Goal: Task Accomplishment & Management: Manage account settings

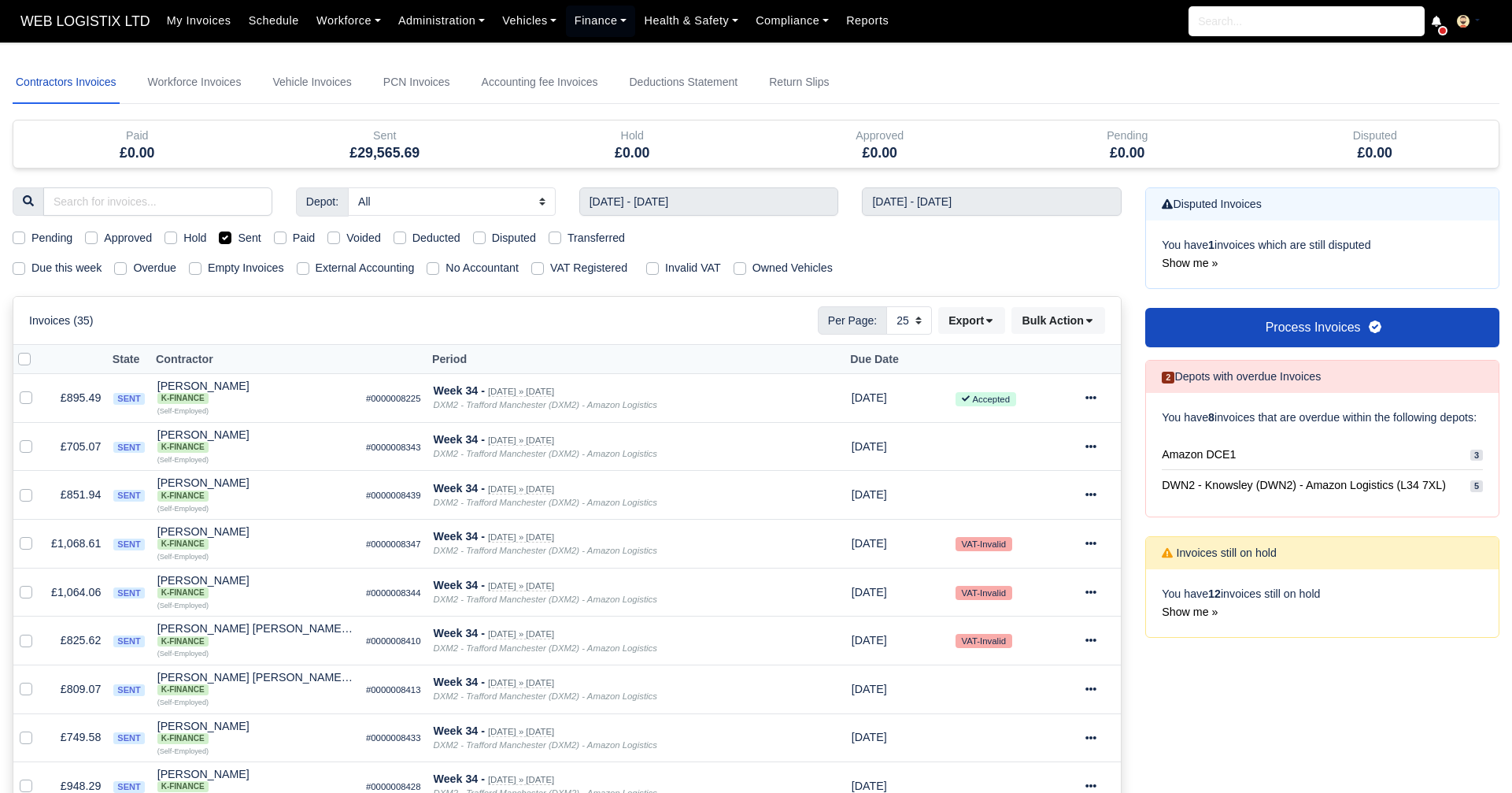
select select "25"
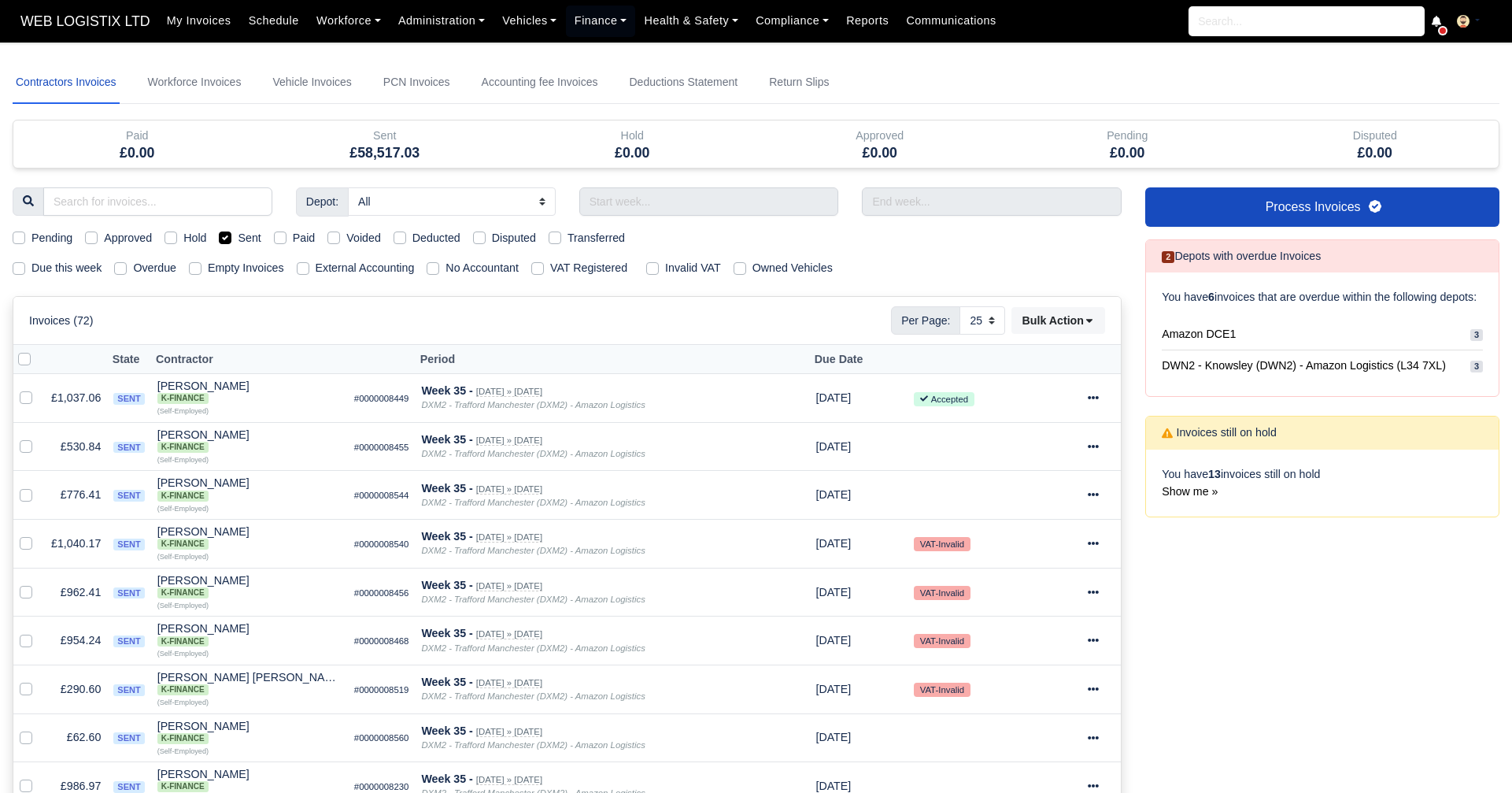
select select "25"
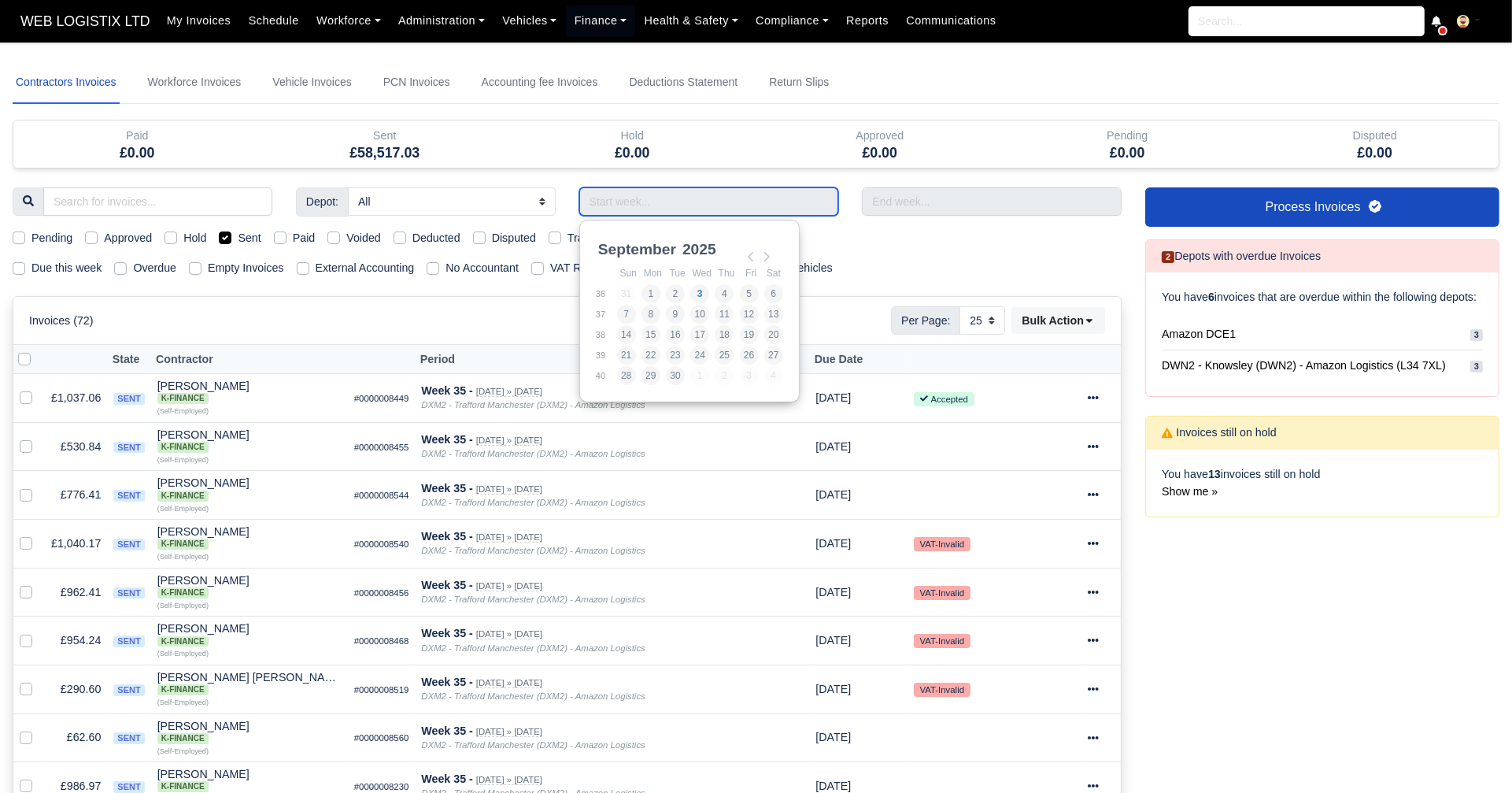
click at [653, 195] on input "Use the arrow keys to pick a date" at bounding box center [710, 202] width 260 height 29
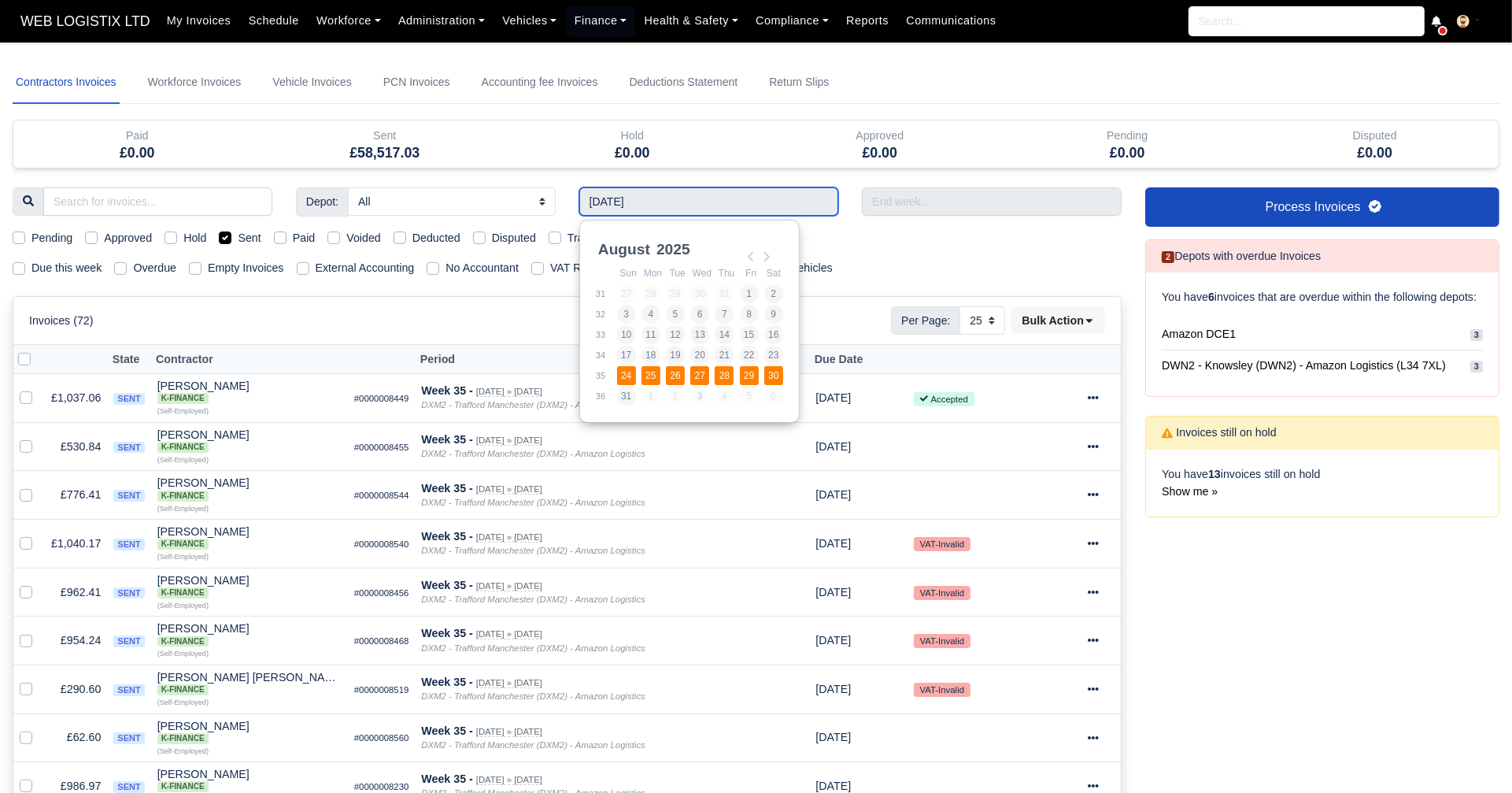
type input "24/08/2025 - 30/08/2025"
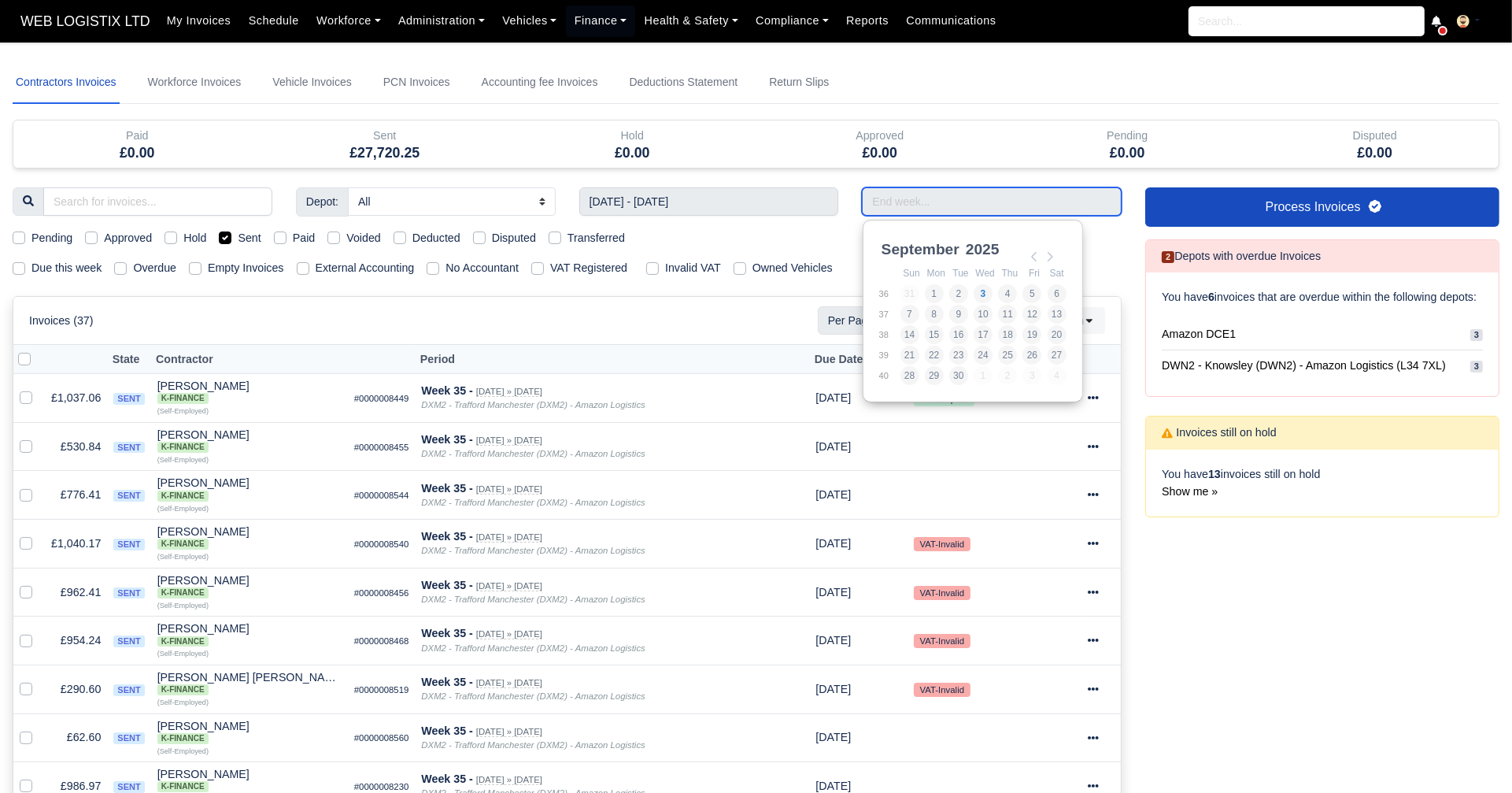
click at [910, 188] on input "Use the arrow keys to pick a date" at bounding box center [992, 202] width 260 height 29
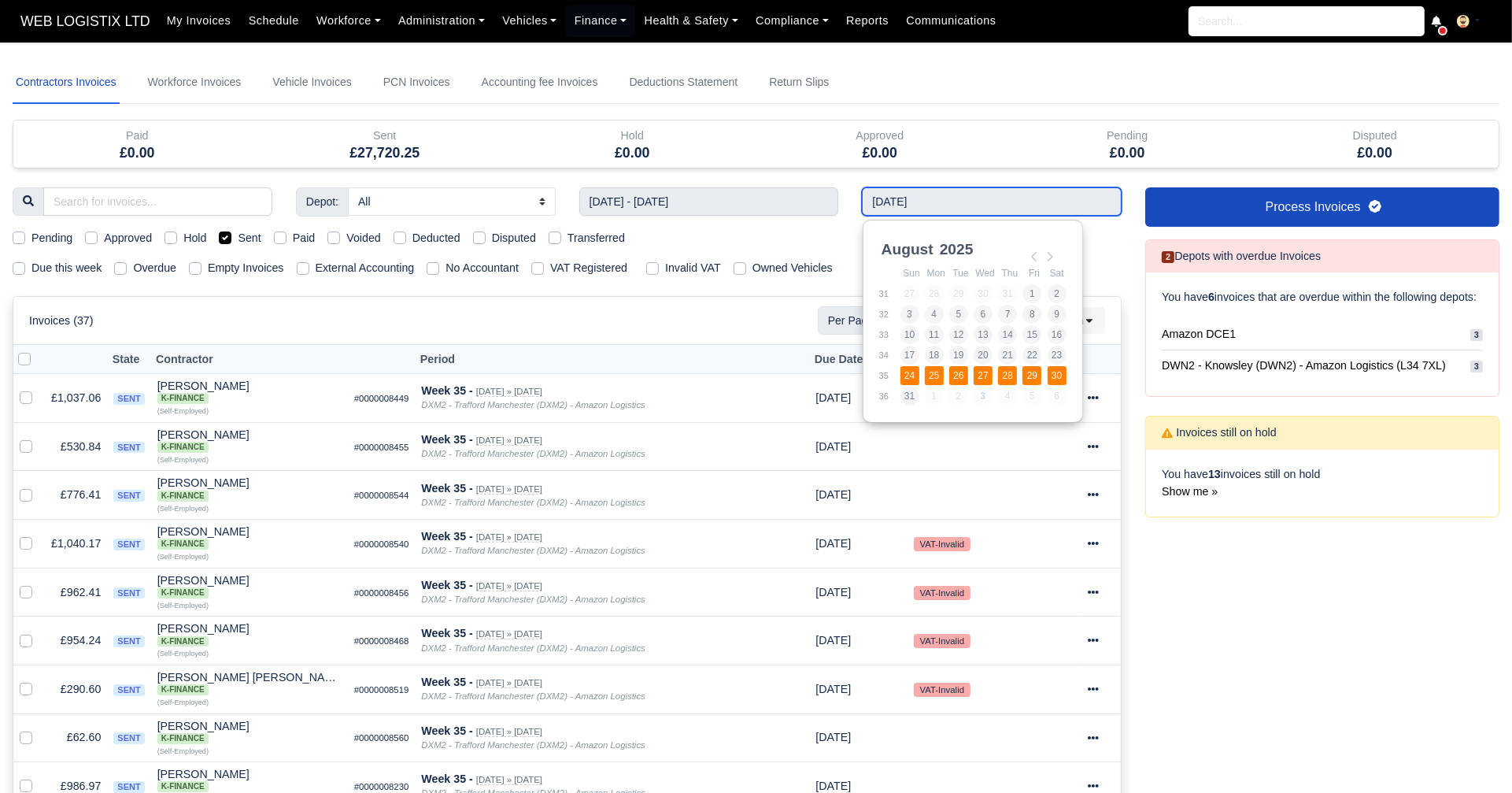
type input "24/08/2025 - 30/08/2025"
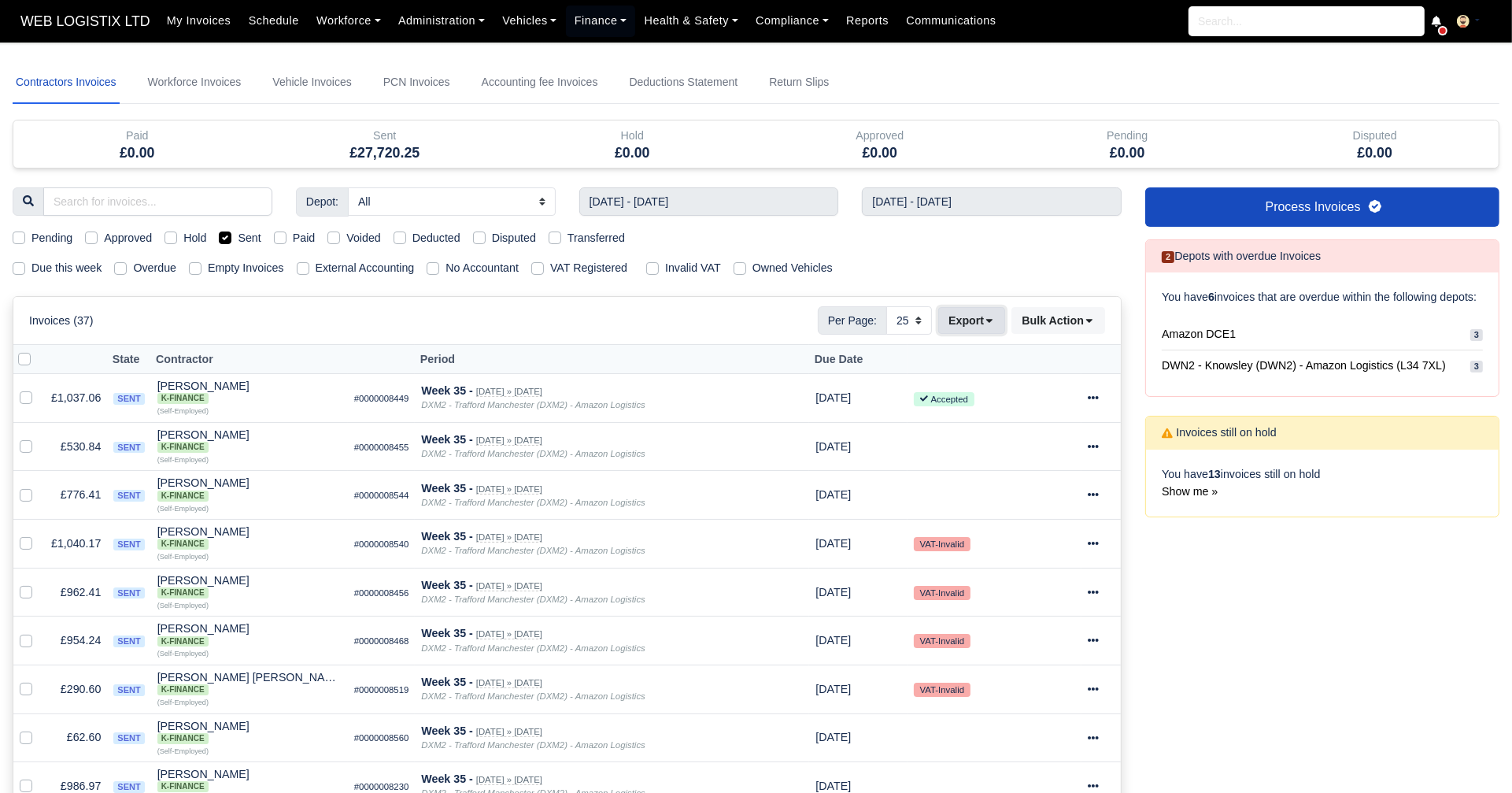
click at [989, 327] on button "Export" at bounding box center [972, 321] width 67 height 27
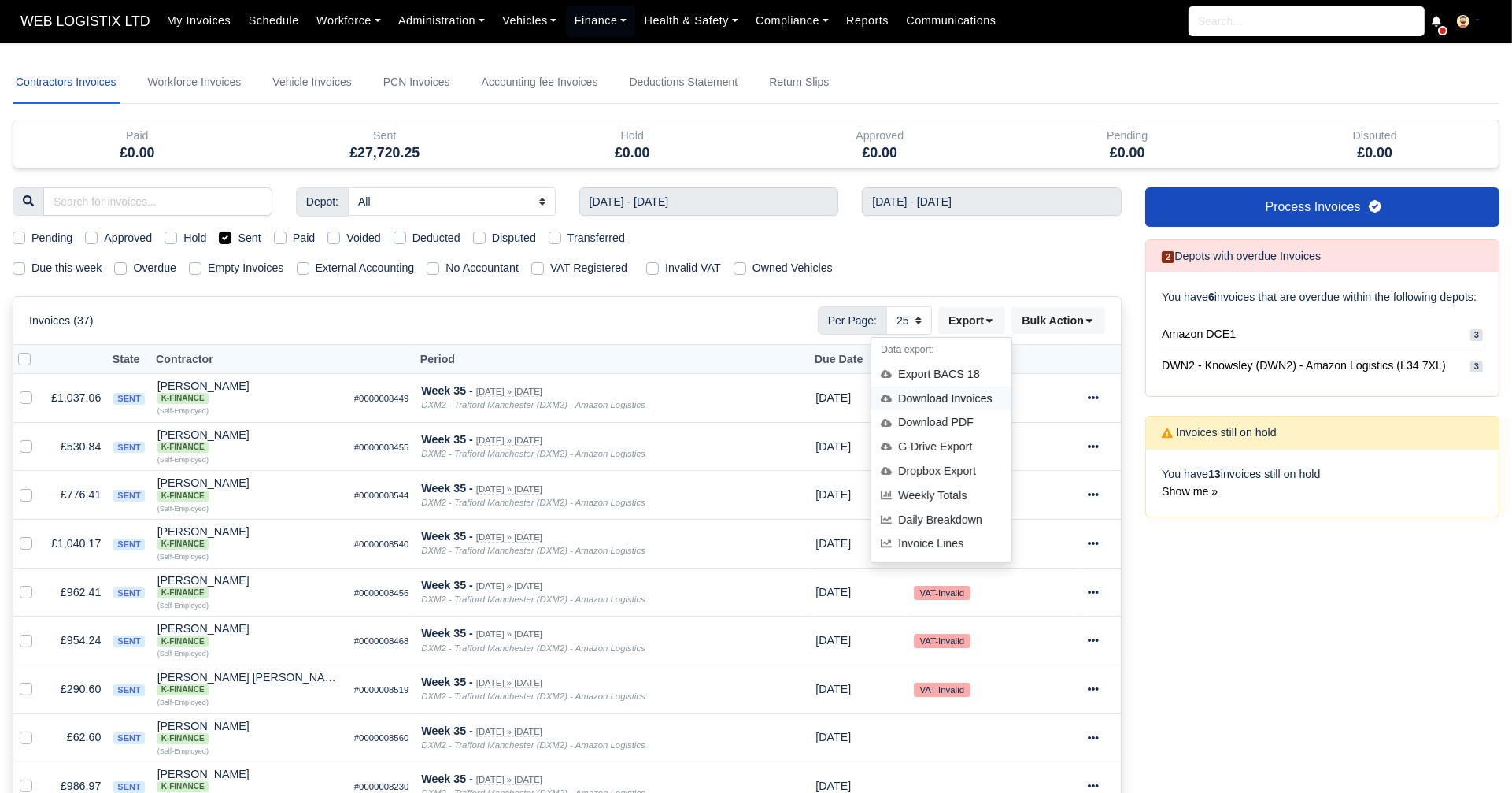
click at [969, 393] on div "Download Invoices" at bounding box center [942, 399] width 140 height 25
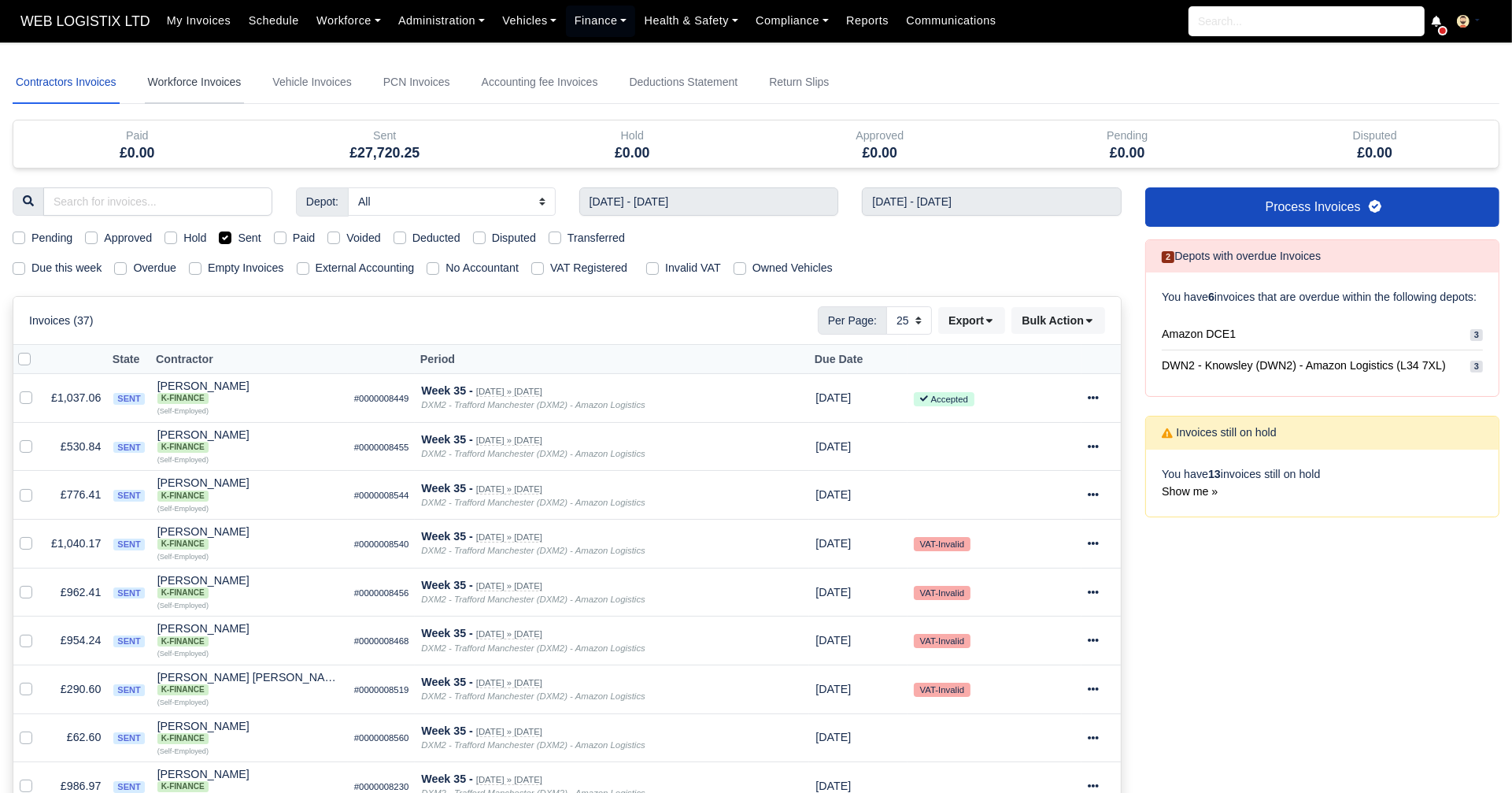
click at [216, 92] on link "Workforce Invoices" at bounding box center [195, 82] width 100 height 42
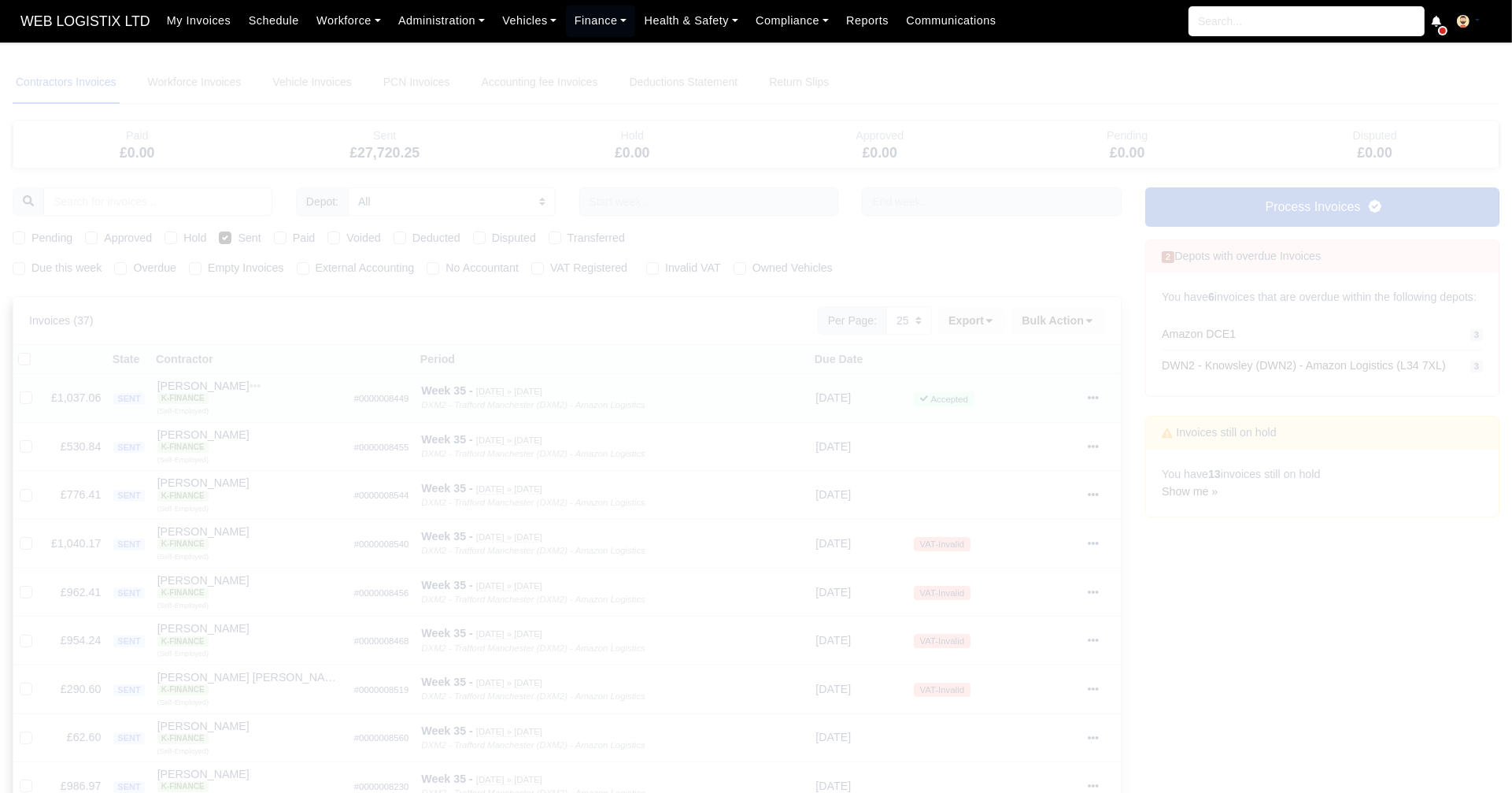
select select
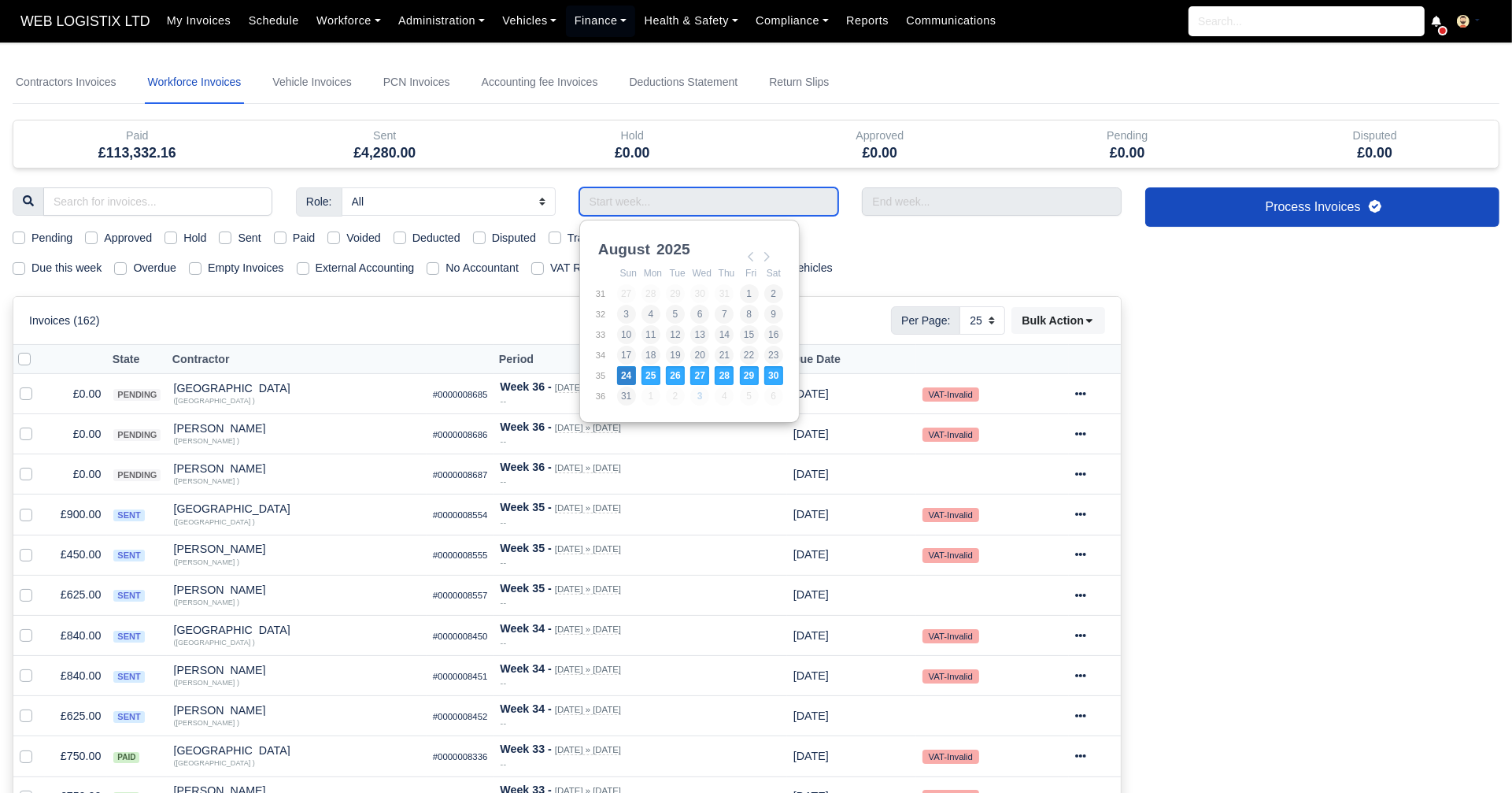
click at [652, 203] on input "Use the arrow keys to pick a date" at bounding box center [710, 202] width 260 height 29
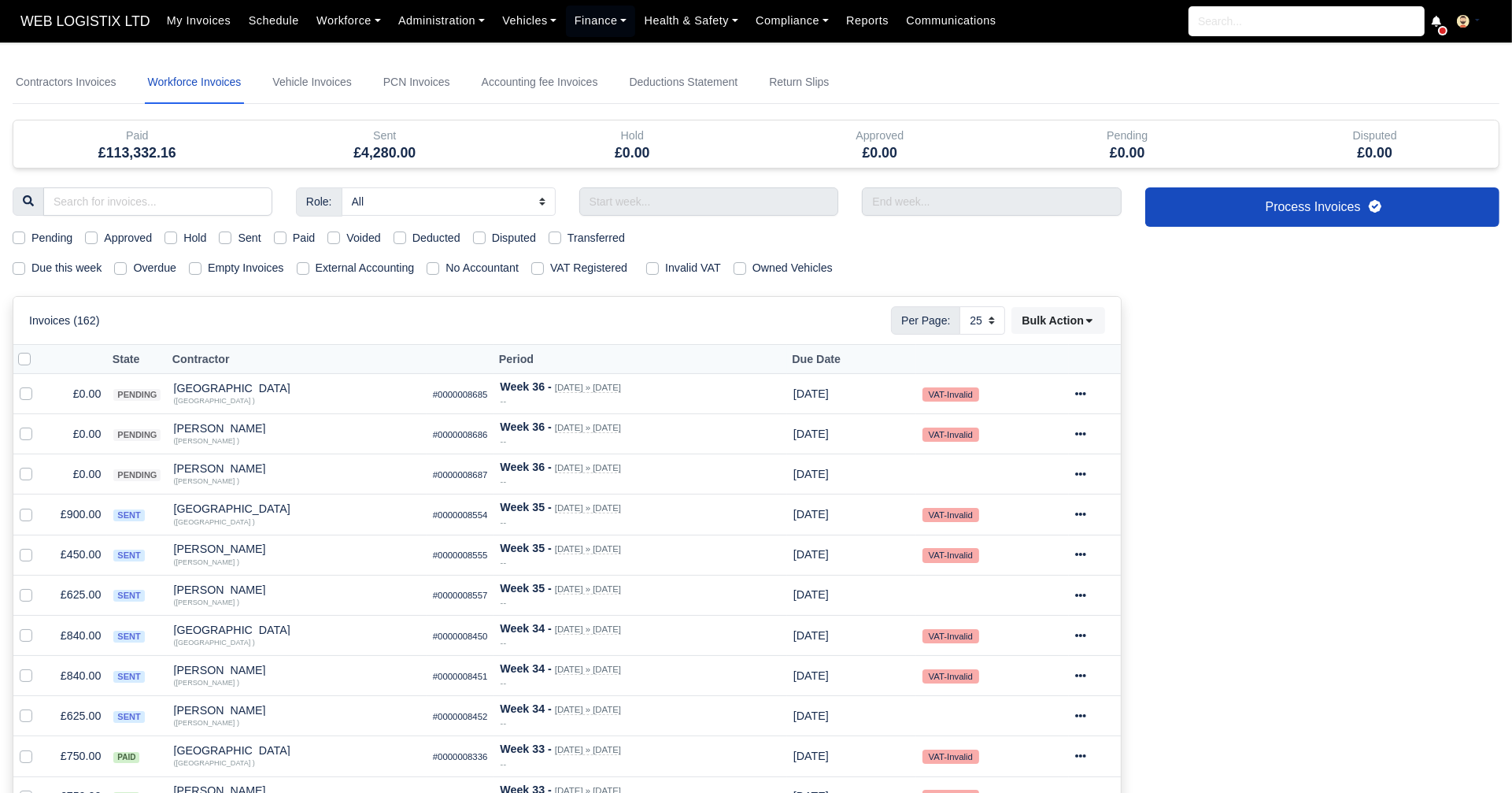
click at [238, 236] on label "Sent" at bounding box center [249, 238] width 23 height 18
click at [221, 236] on input "Sent" at bounding box center [225, 235] width 13 height 13
checkbox input "true"
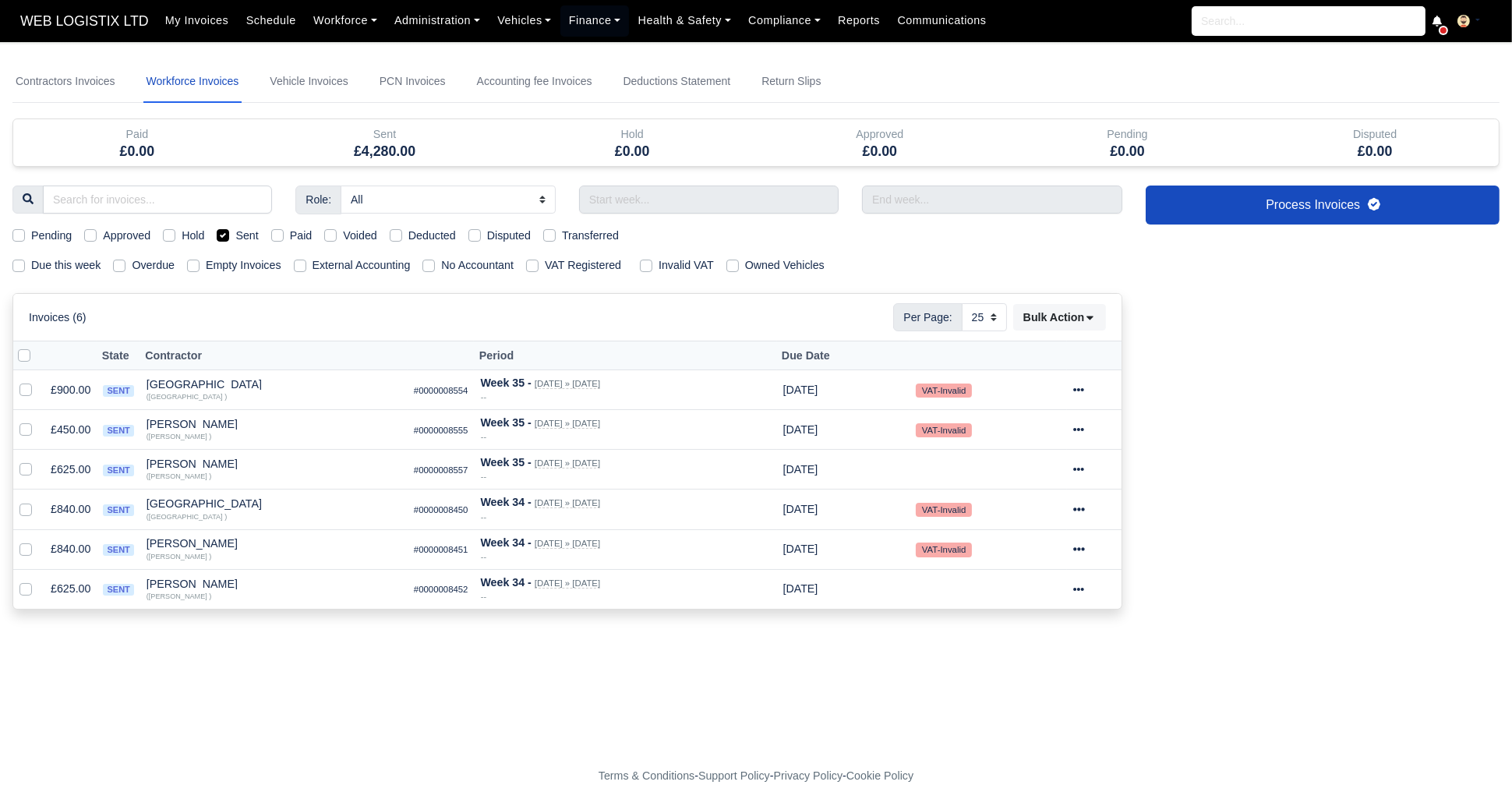
click at [791, 212] on div "Role: All Depot Supervisor Manager Regional Depot Manager Fleet Manager Fleet S…" at bounding box center [567, 407] width 1133 height 443
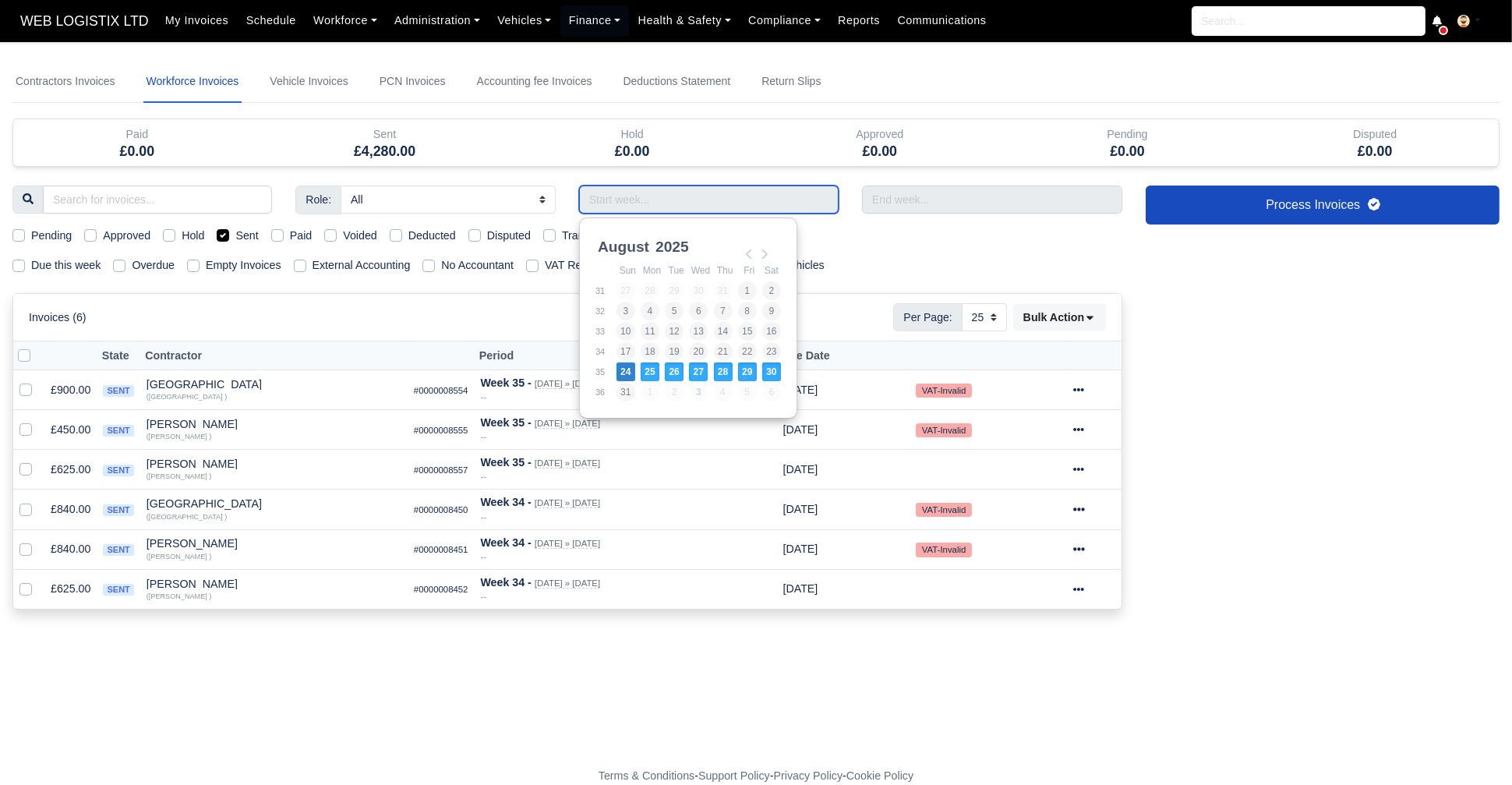
click at [767, 202] on input "Use the arrow keys to pick a date" at bounding box center [708, 200] width 260 height 28
click at [636, 366] on td "24" at bounding box center [628, 372] width 24 height 21
type input "24/08/2025 - 30/08/2025"
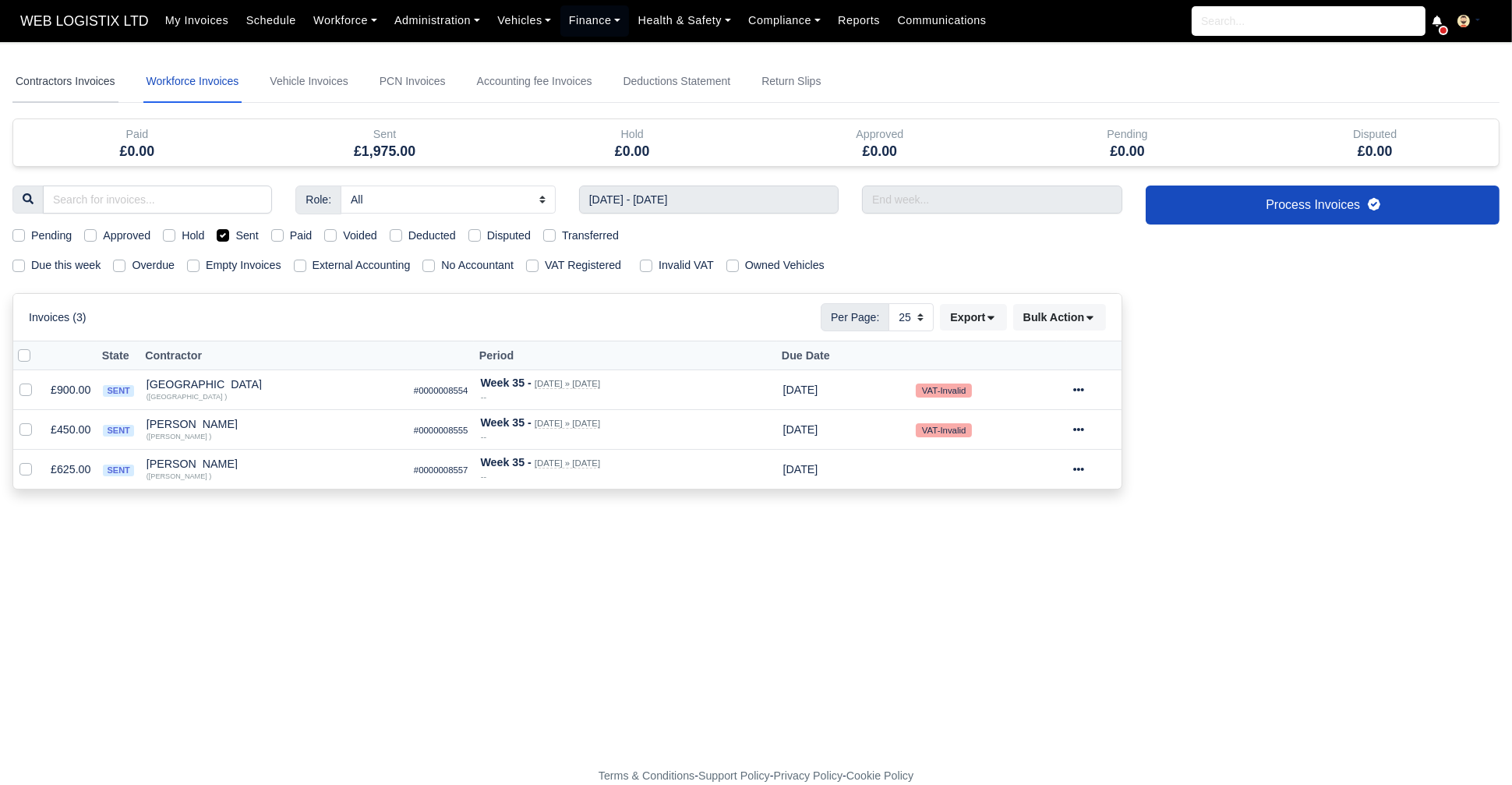
click at [73, 76] on link "Contractors Invoices" at bounding box center [66, 81] width 106 height 42
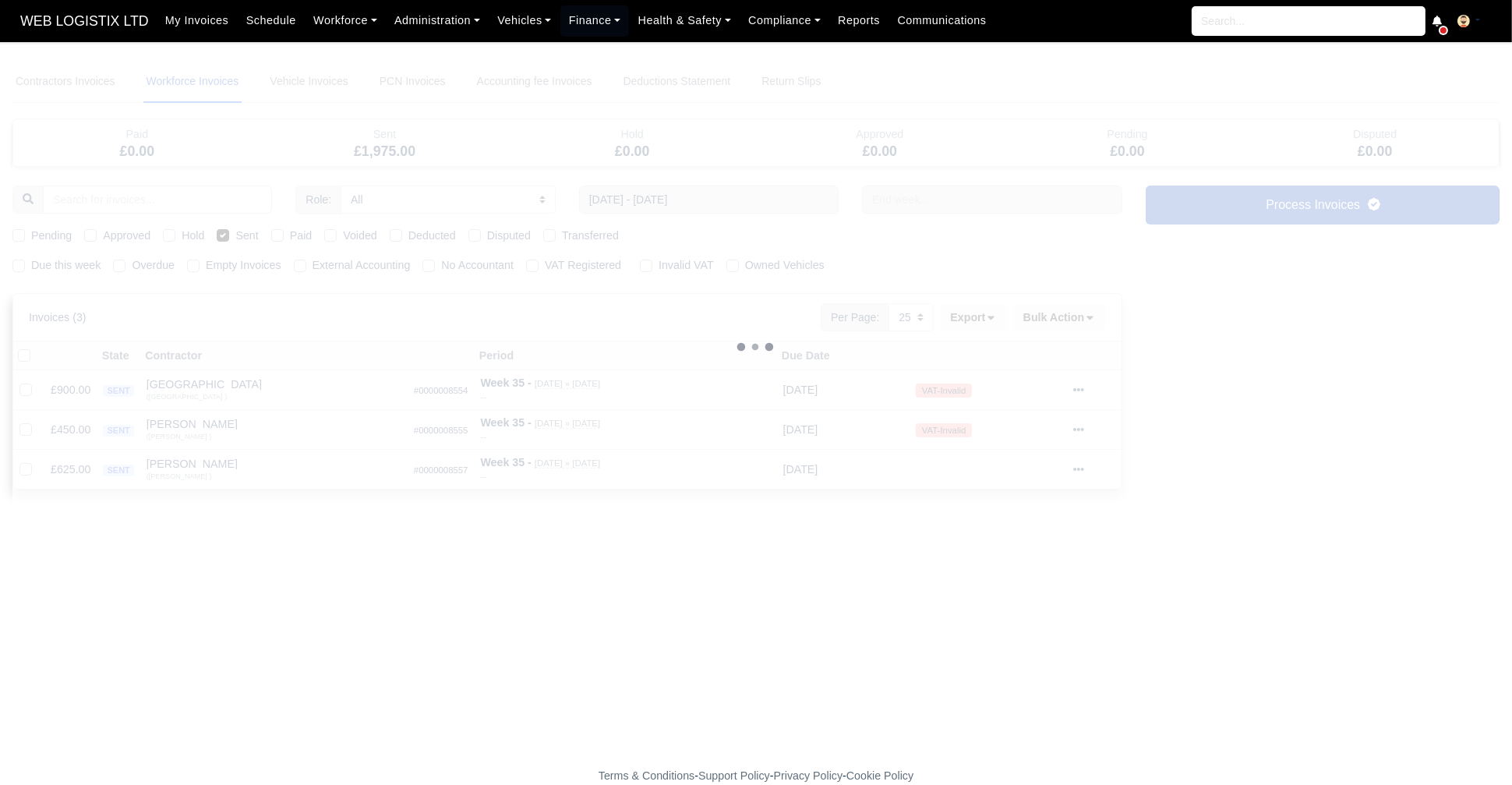
select select
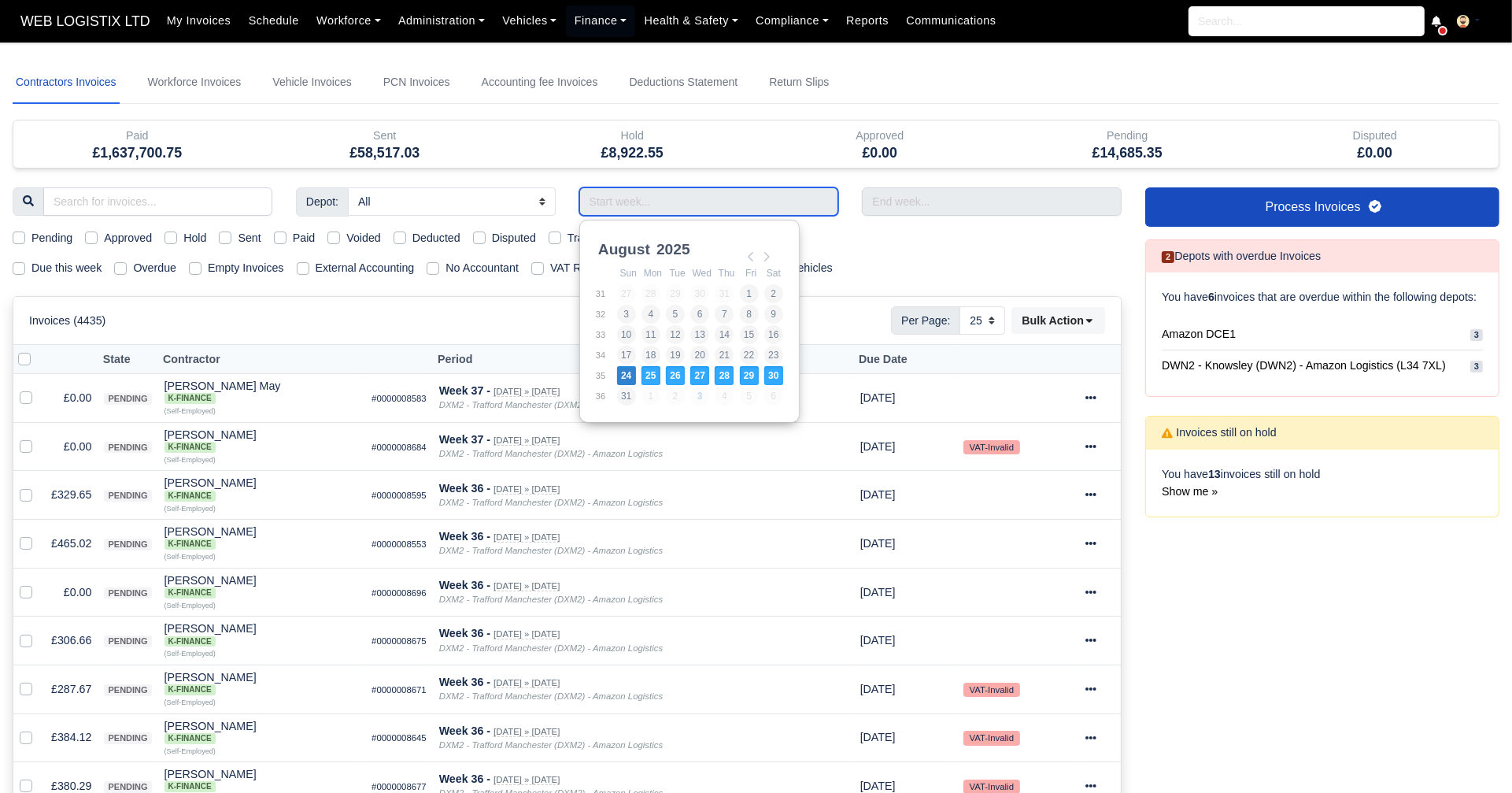
click at [630, 203] on input "Use the arrow keys to pick a date" at bounding box center [710, 202] width 260 height 29
type input "24/08/2025 - 30/08/2025"
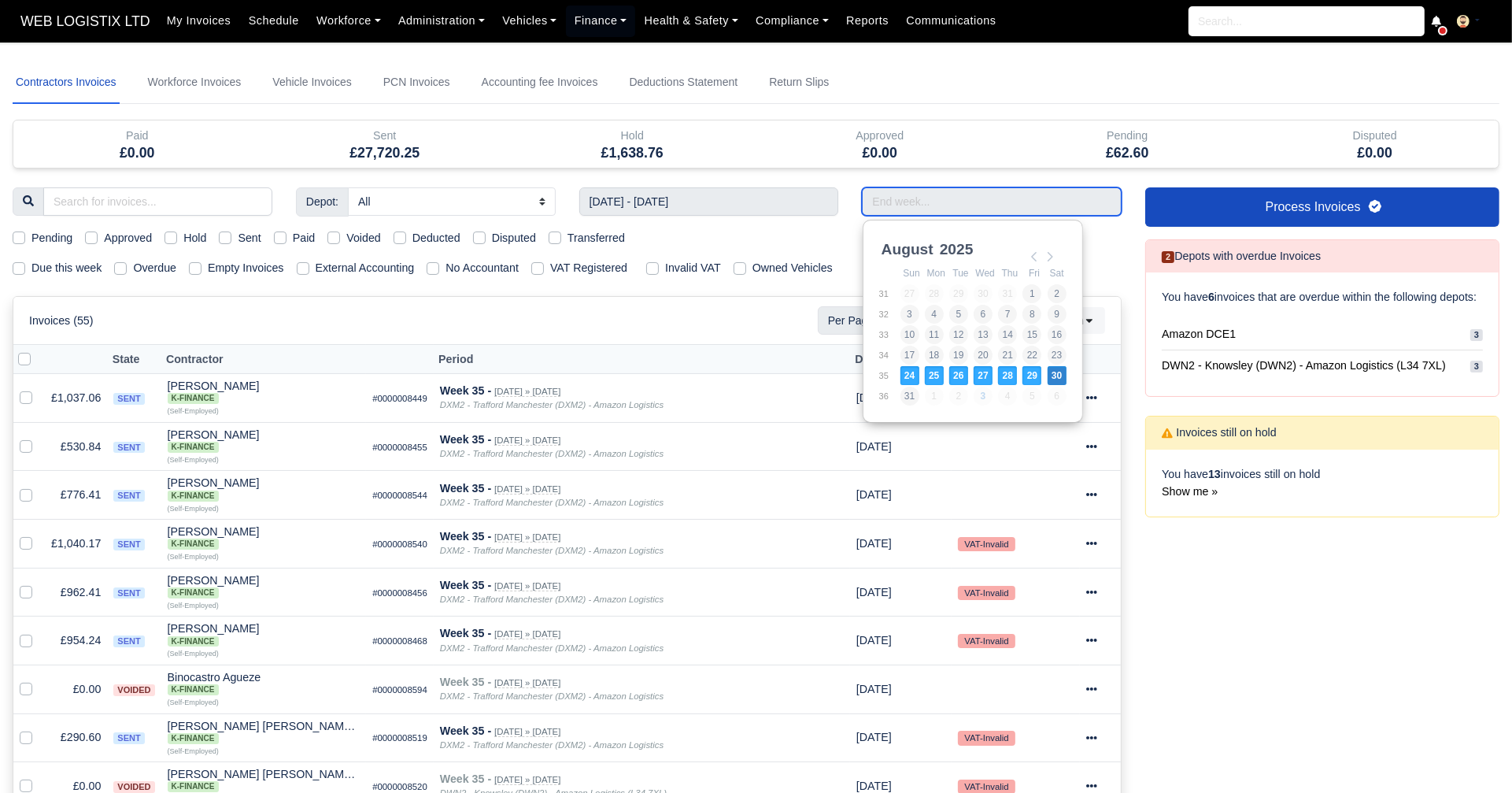
click at [910, 199] on input "Use the arrow keys to pick a date" at bounding box center [992, 202] width 260 height 29
type input "24/08/2025 - 30/08/2025"
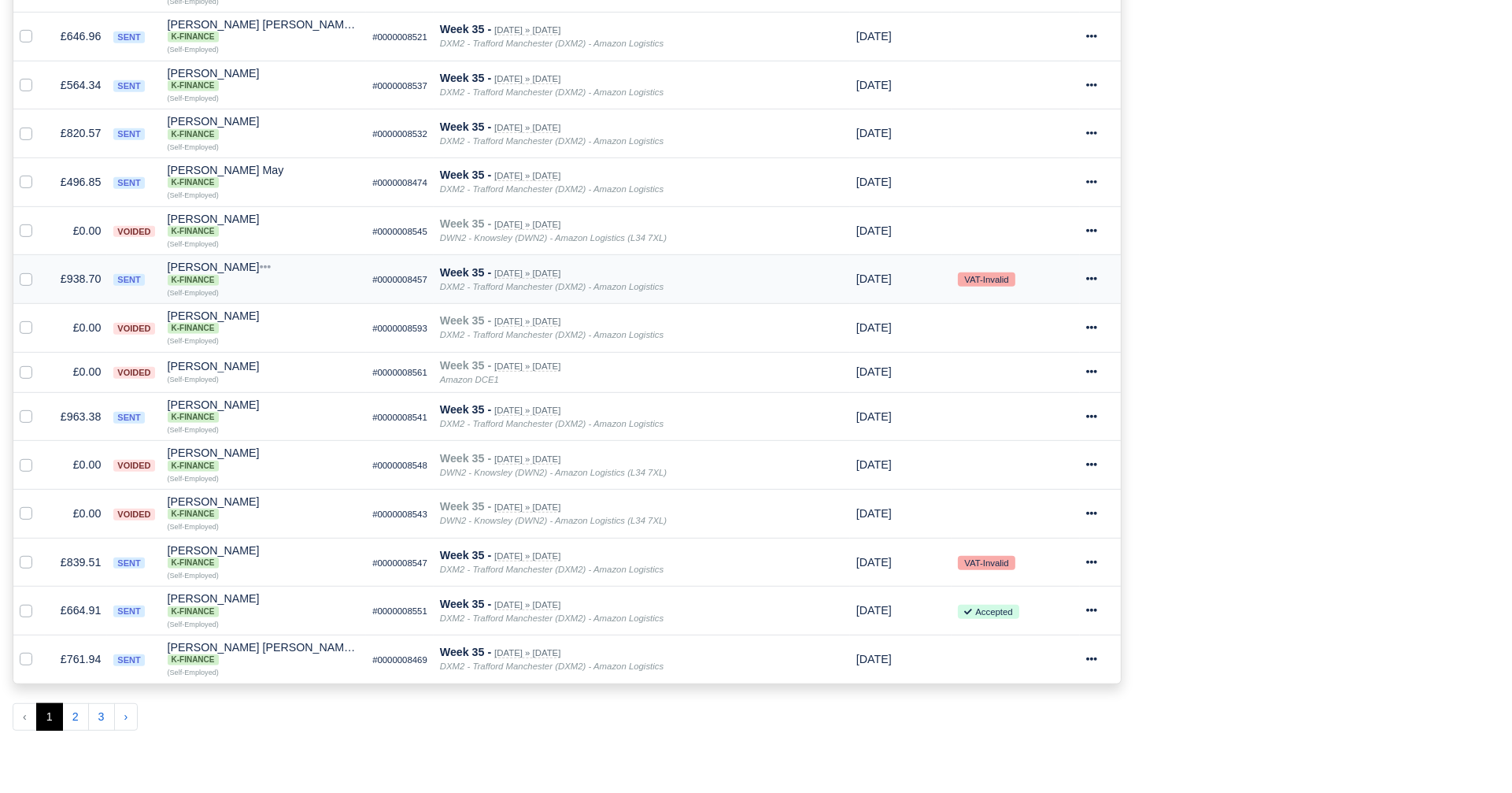
scroll to position [899, 0]
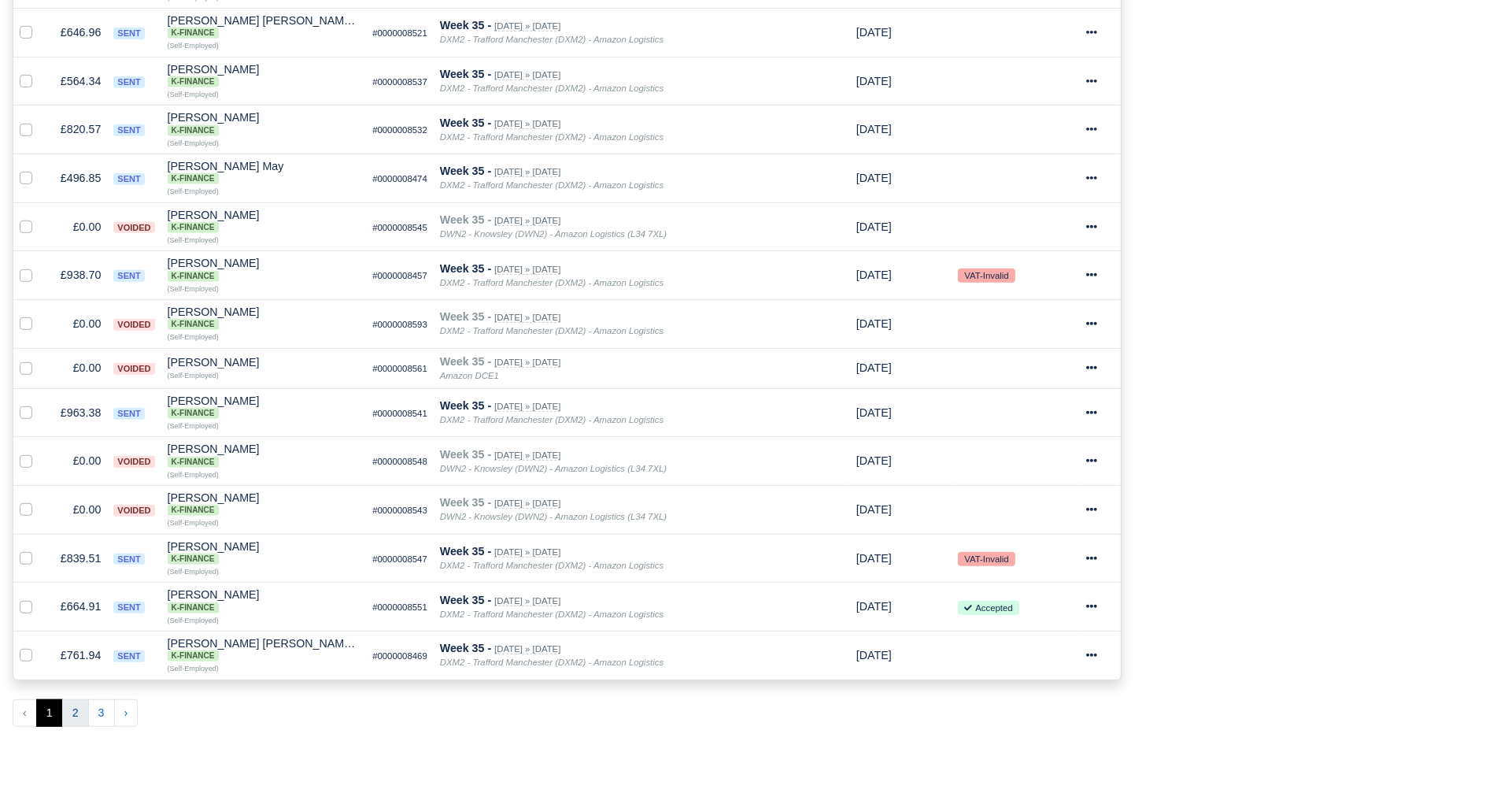
click at [76, 700] on button "2" at bounding box center [76, 714] width 27 height 29
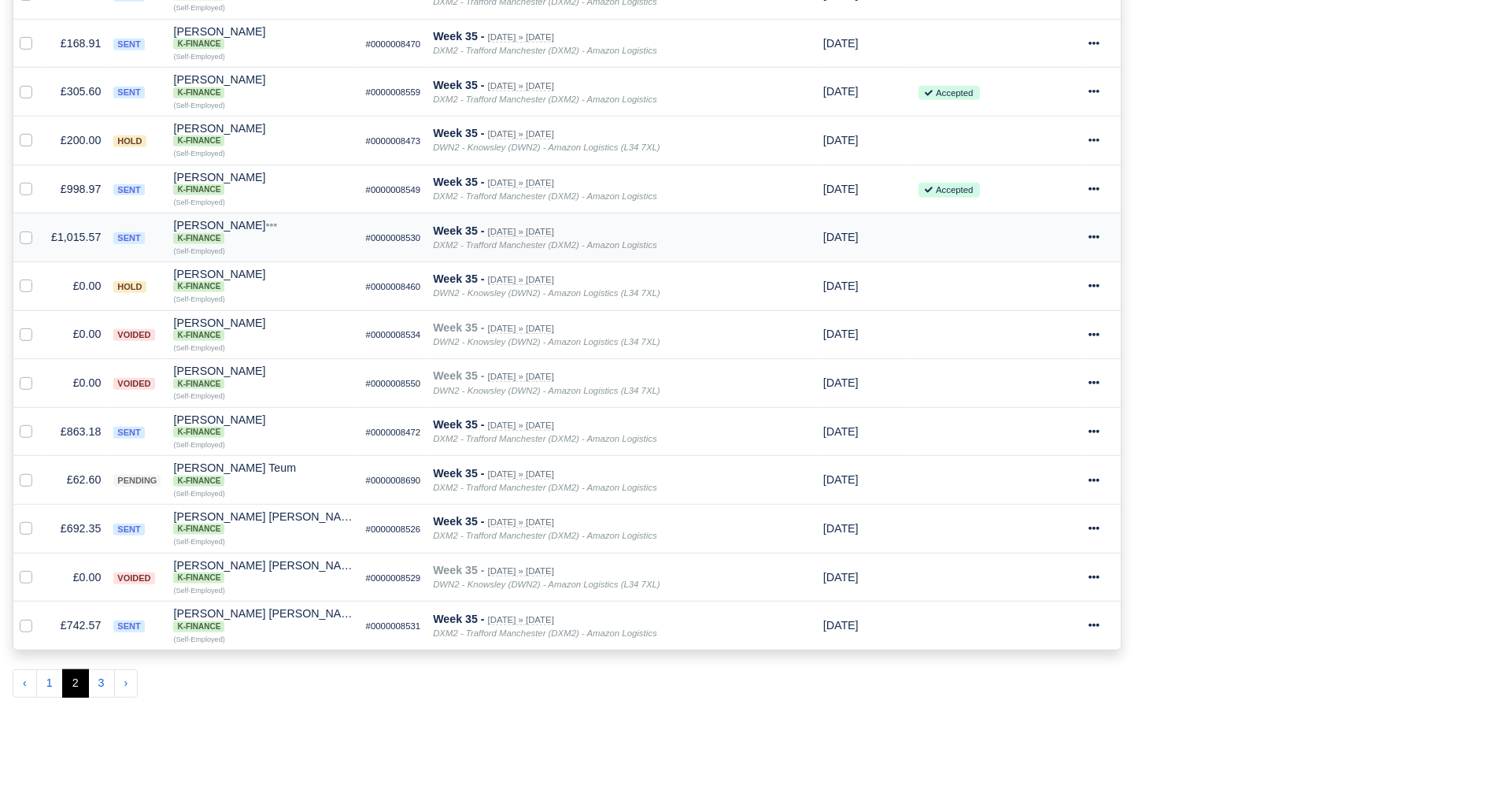
scroll to position [945, 0]
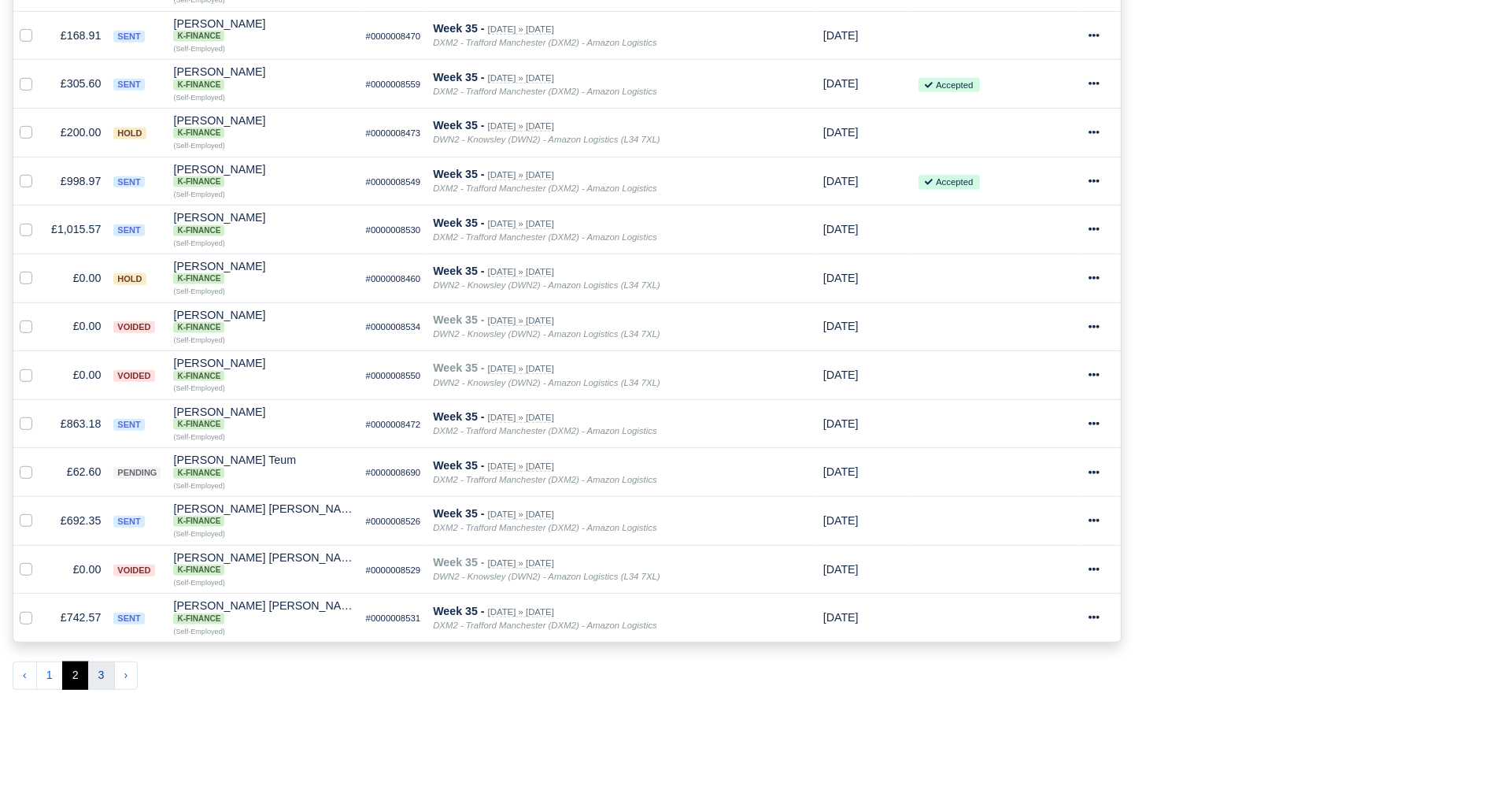
click at [95, 661] on button "3" at bounding box center [102, 676] width 27 height 29
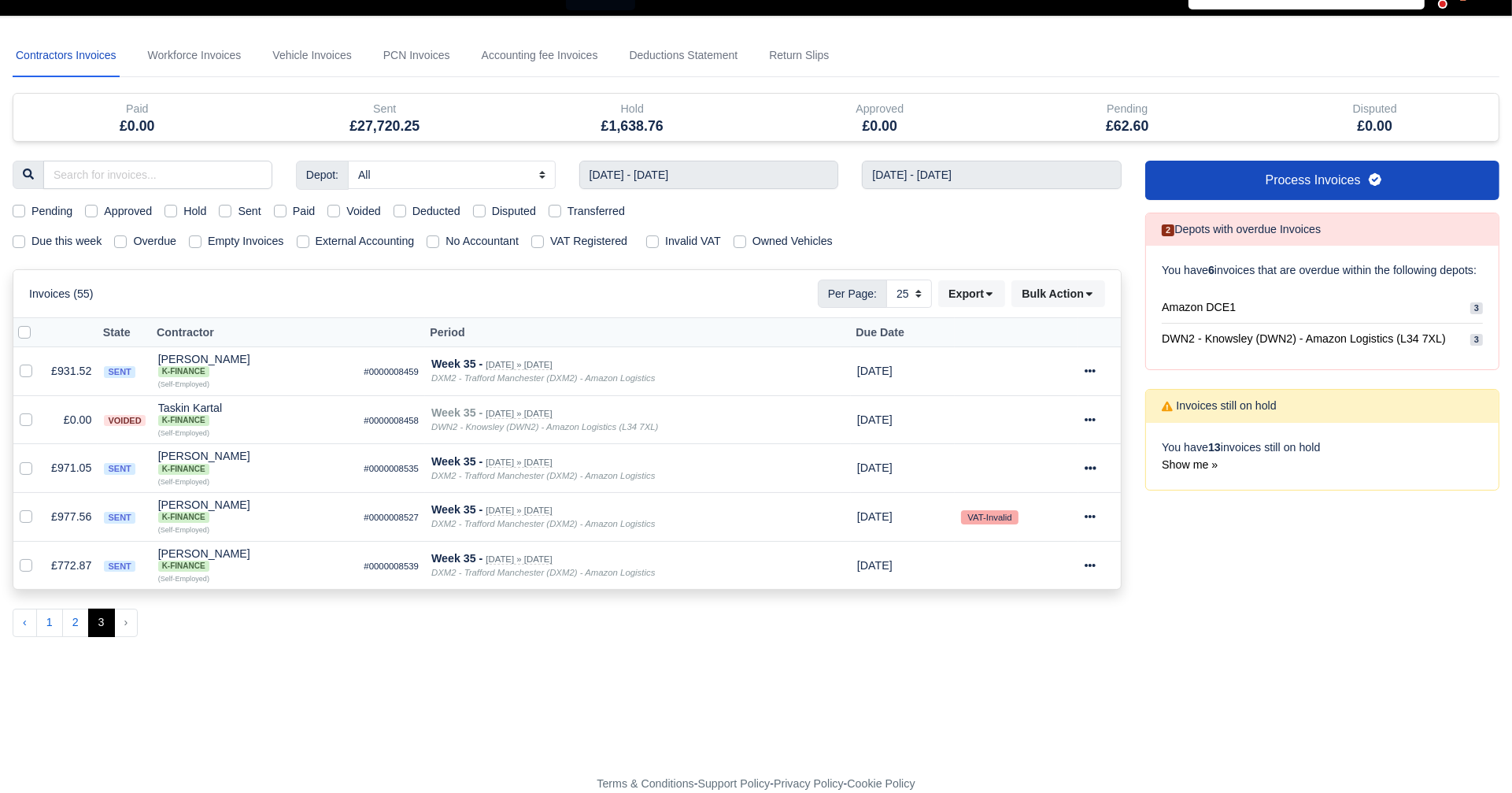
scroll to position [19, 0]
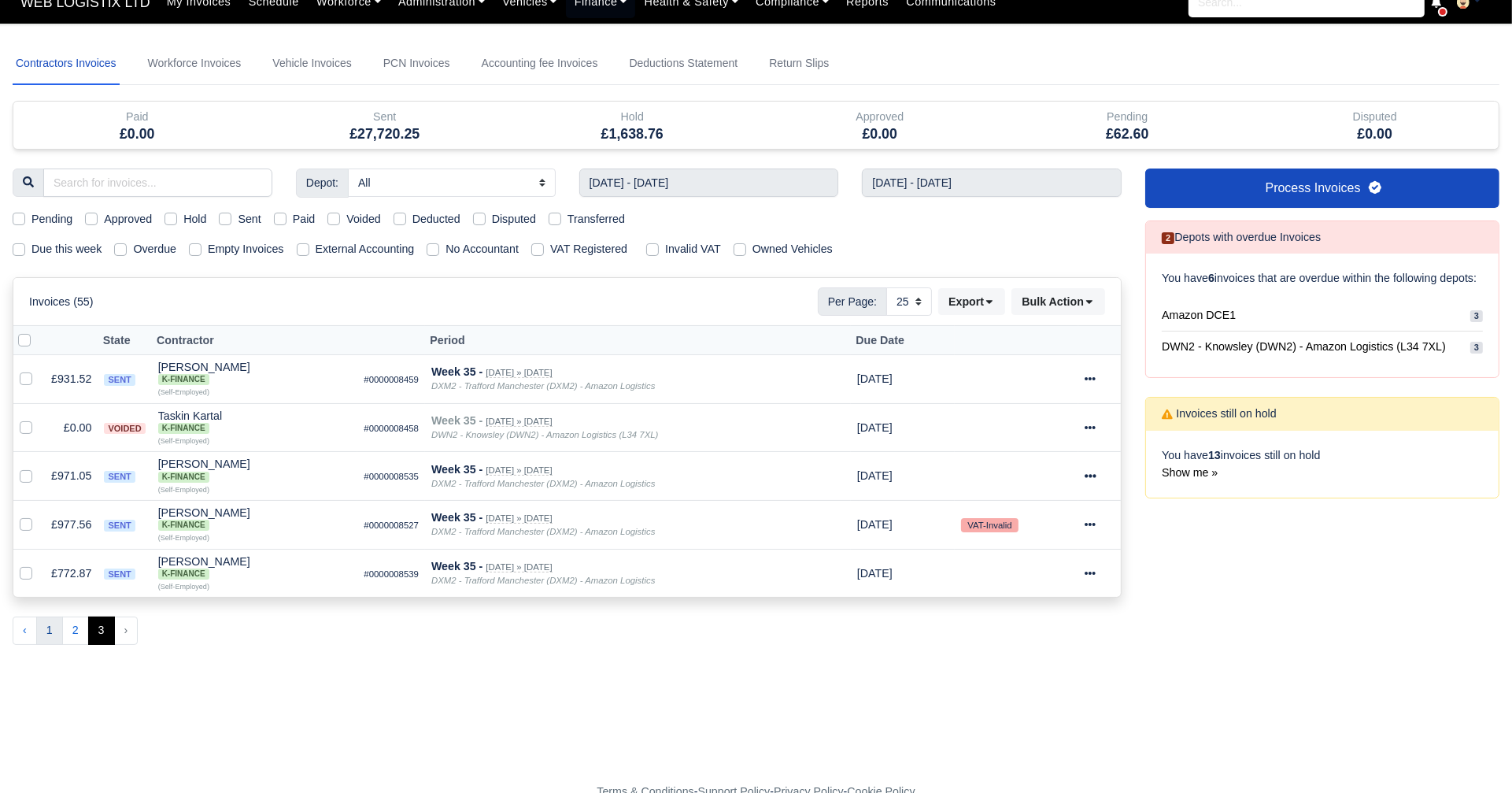
click at [45, 627] on button "1" at bounding box center [49, 631] width 27 height 29
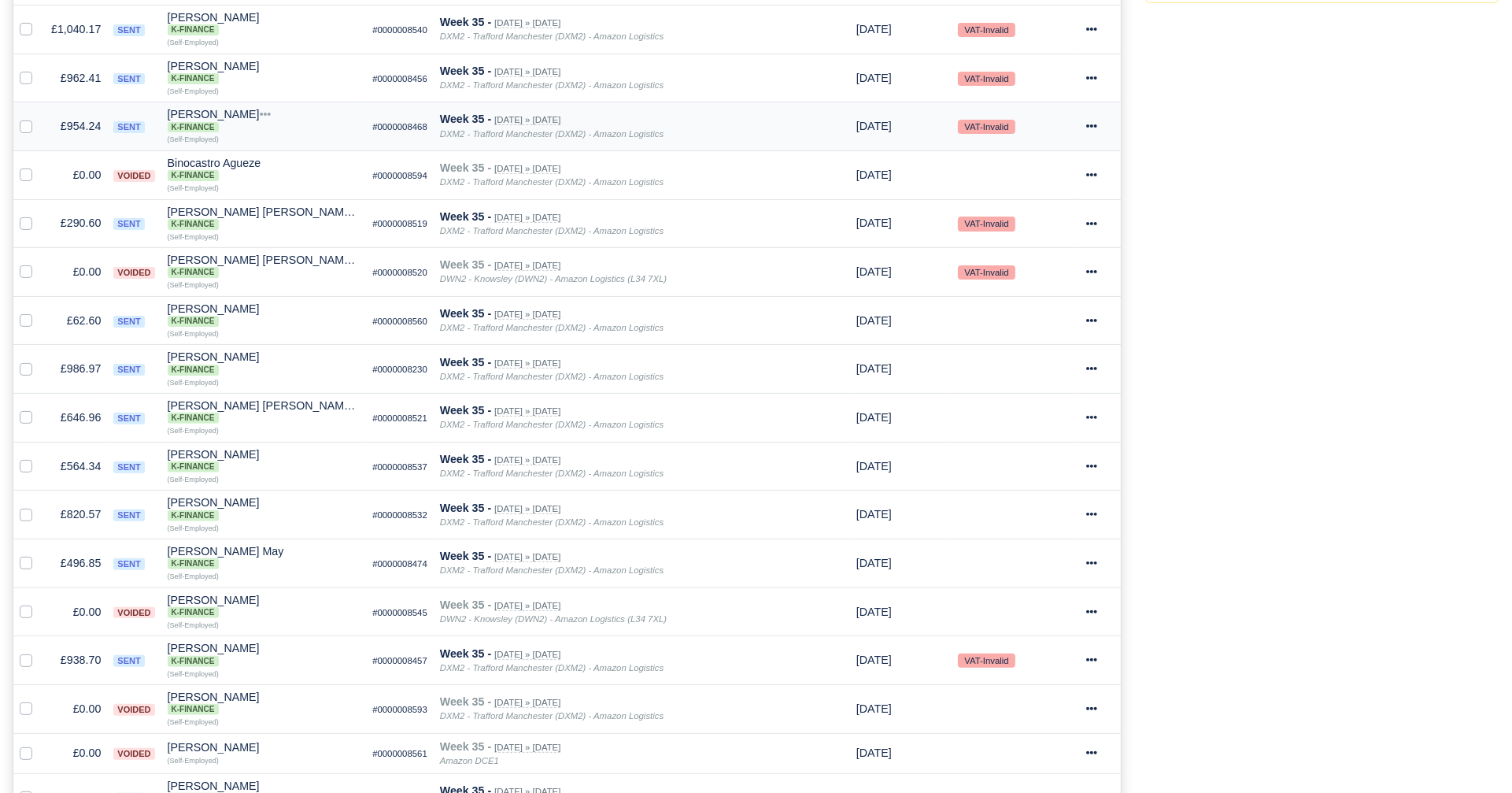
scroll to position [518, 0]
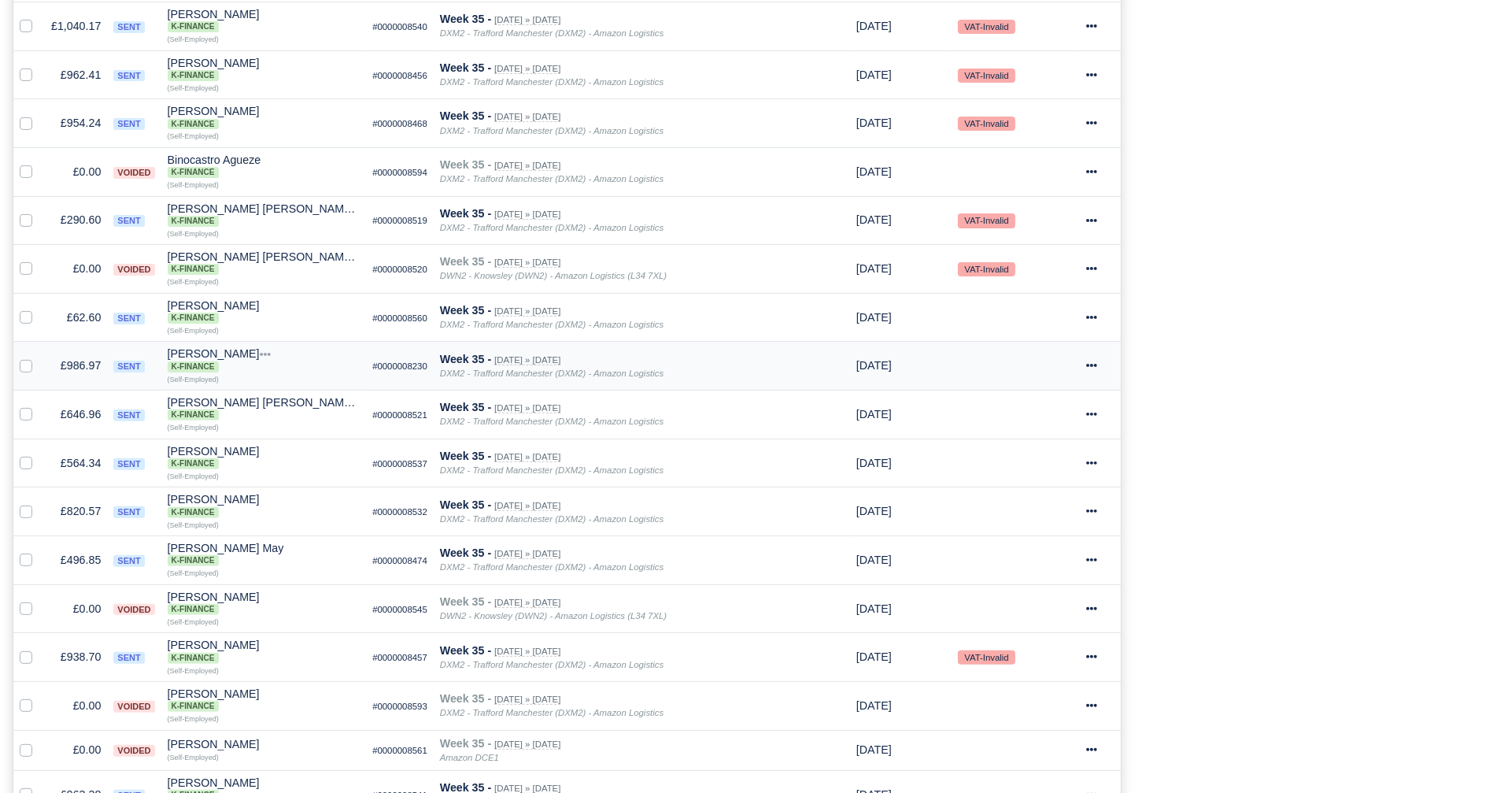
click at [1102, 357] on div at bounding box center [1101, 365] width 30 height 18
click at [1033, 601] on link "Print" at bounding box center [1044, 610] width 140 height 25
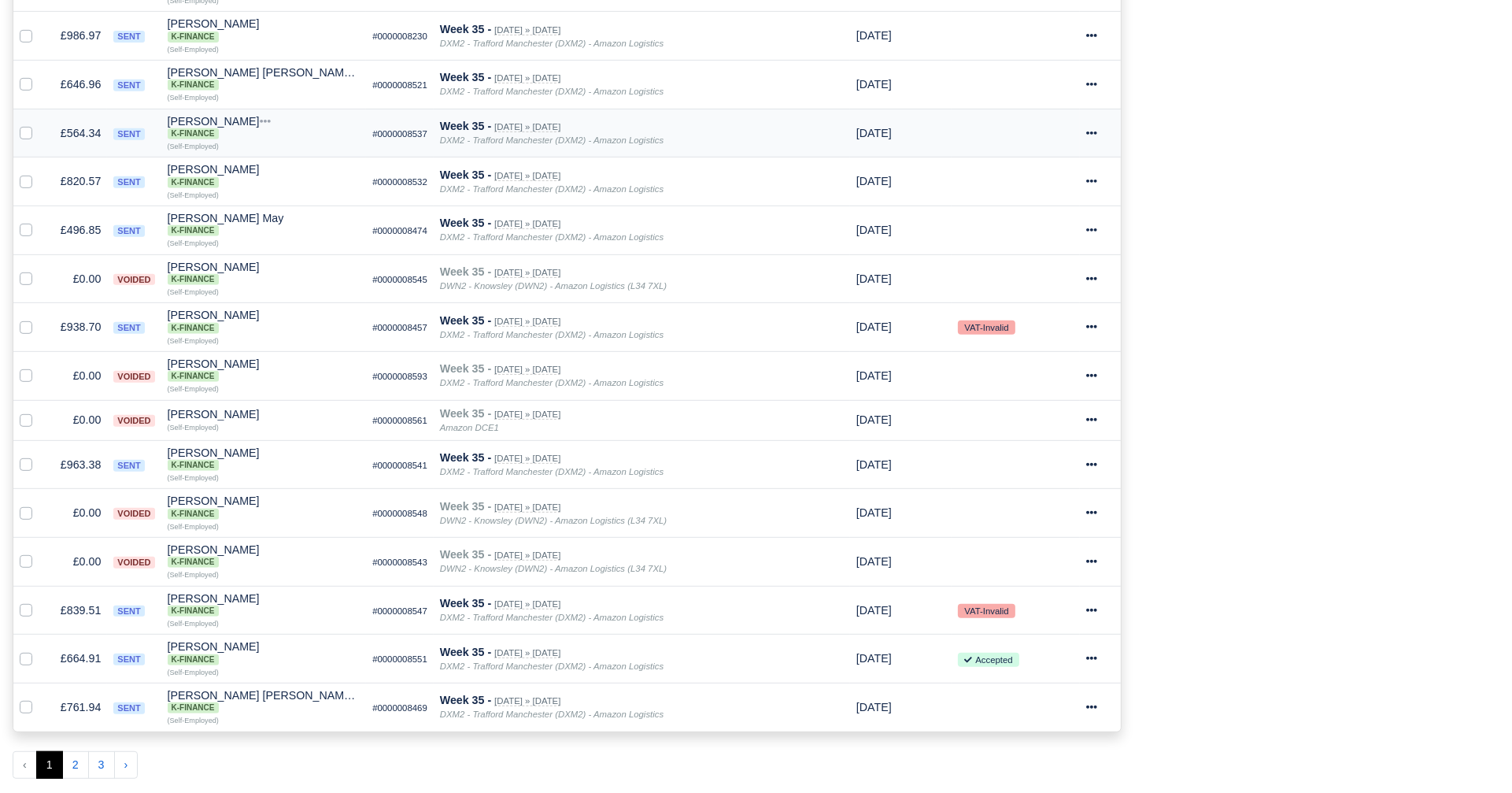
scroll to position [848, 0]
click at [100, 753] on button "3" at bounding box center [102, 765] width 27 height 29
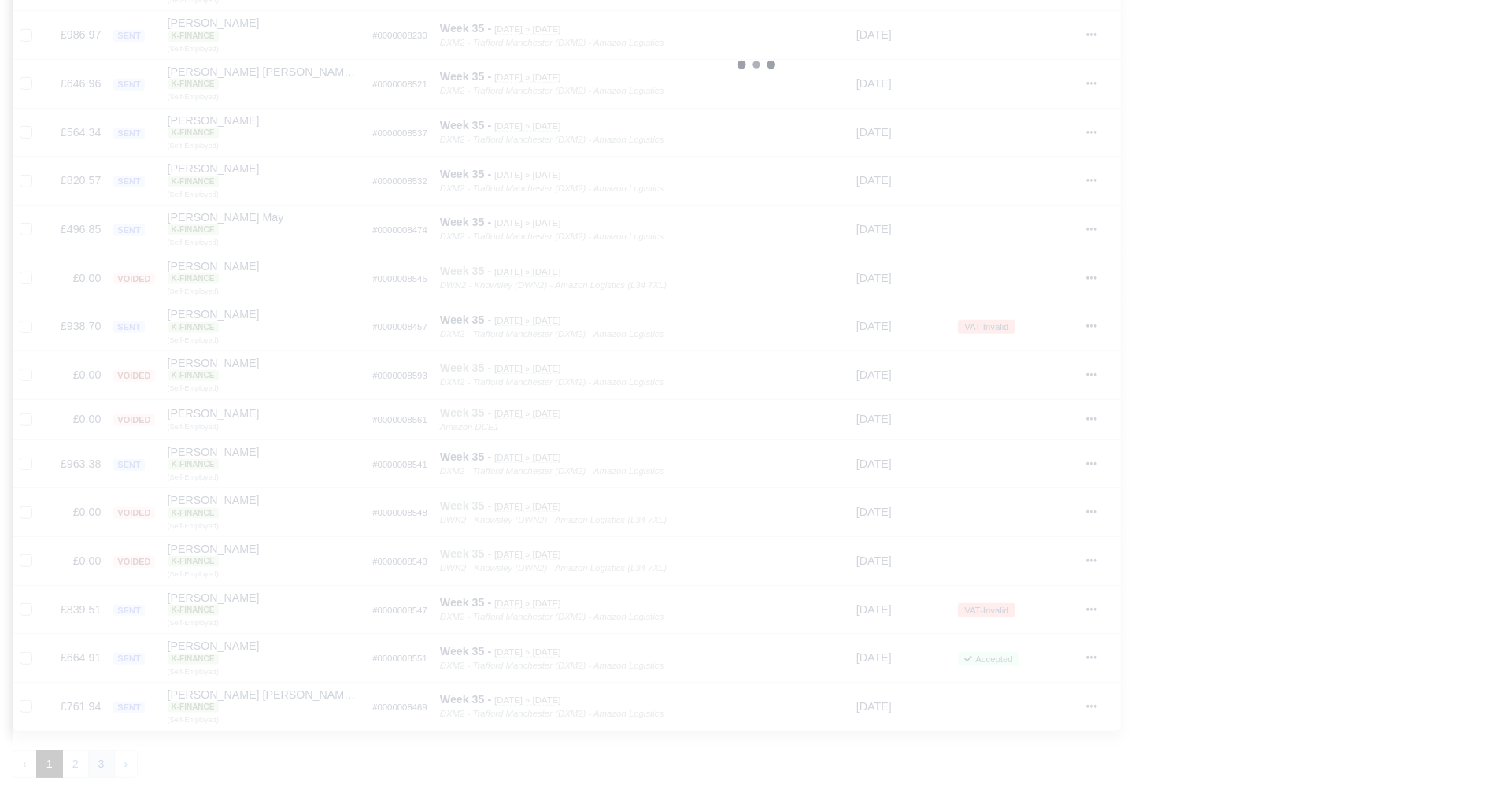
scroll to position [19, 0]
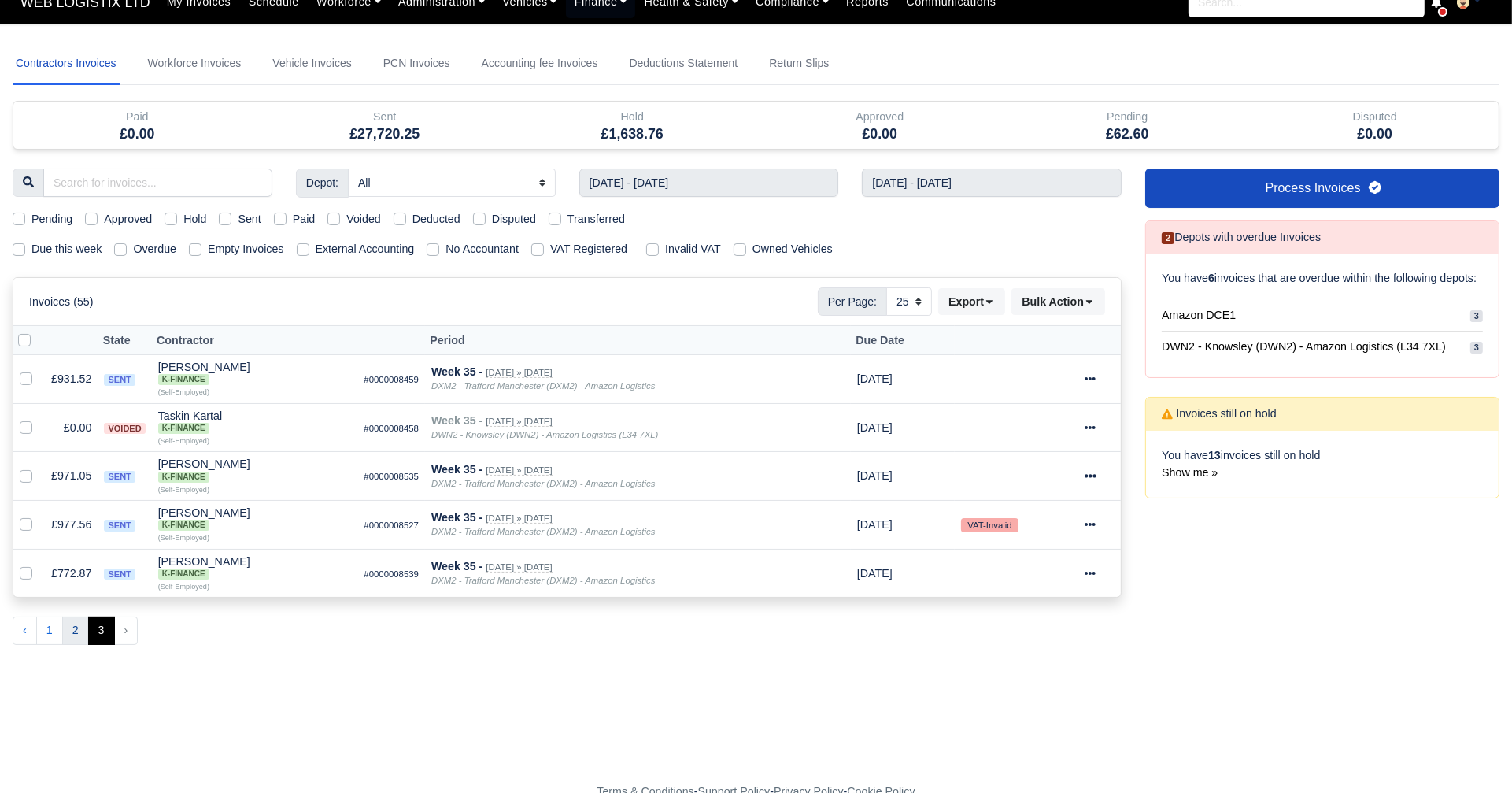
click at [69, 626] on button "2" at bounding box center [76, 631] width 27 height 29
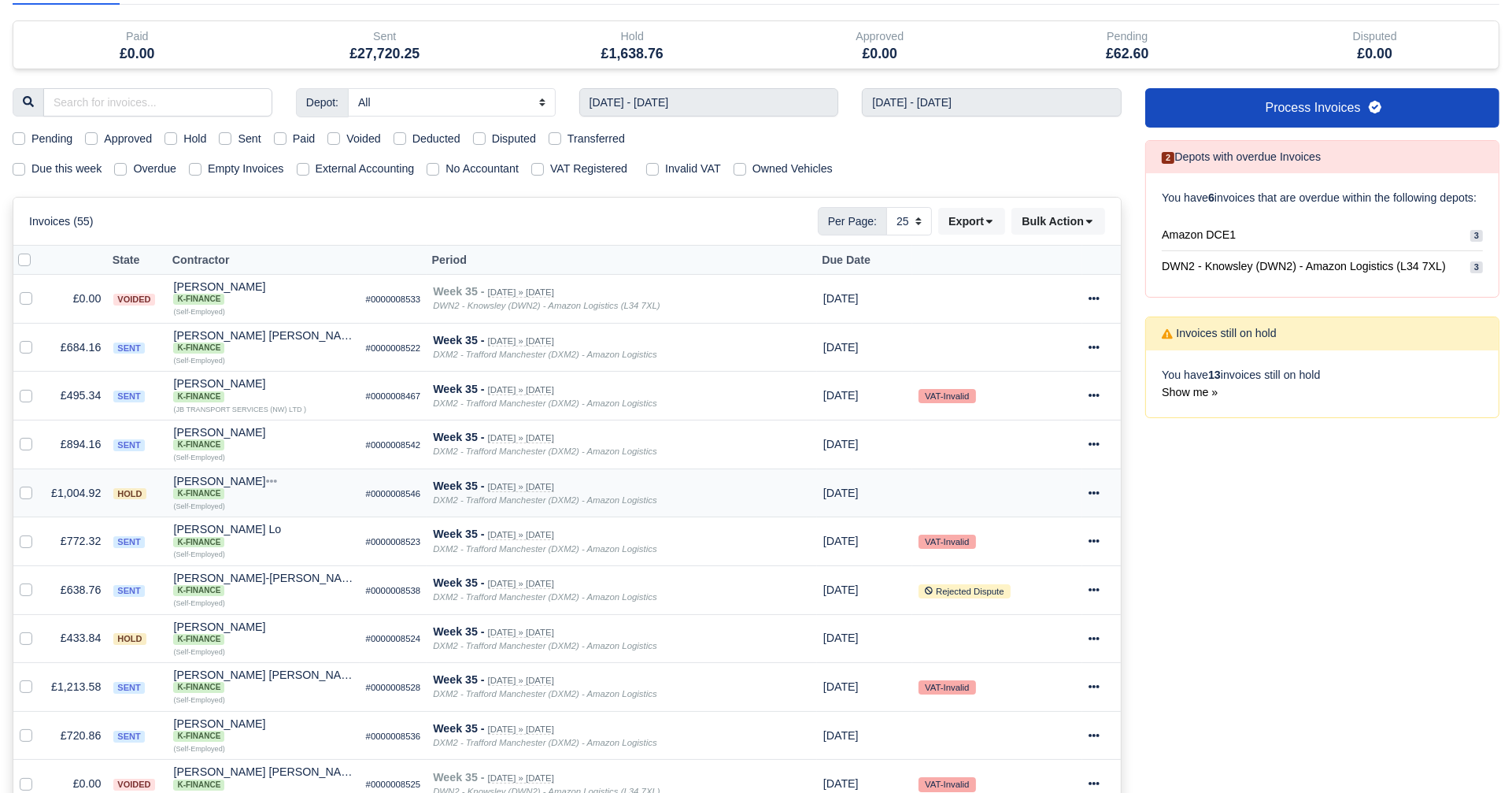
scroll to position [101, 0]
click at [1097, 490] on icon at bounding box center [1094, 491] width 11 height 3
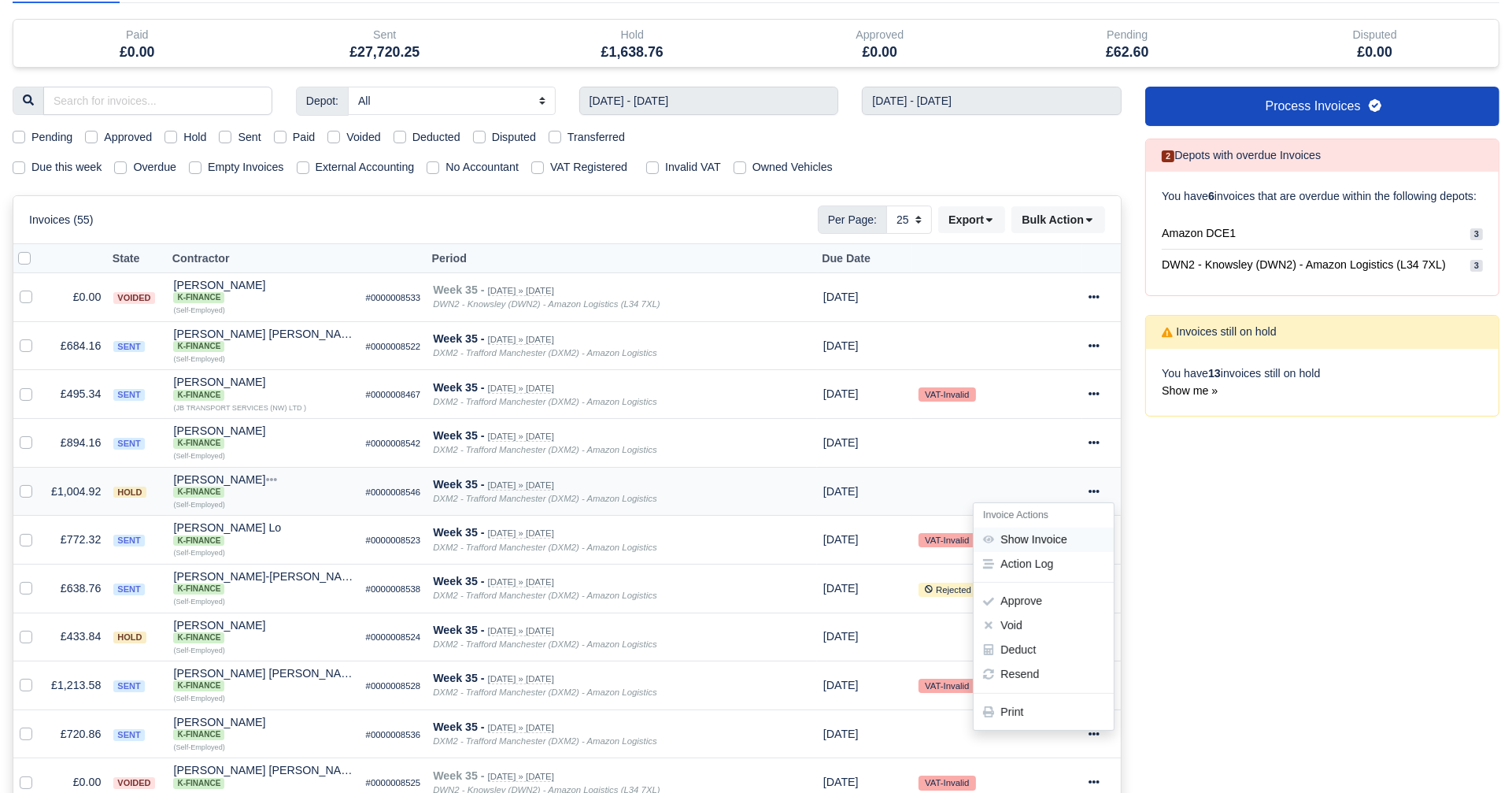
click at [1048, 529] on link "Show Invoice" at bounding box center [1044, 539] width 140 height 25
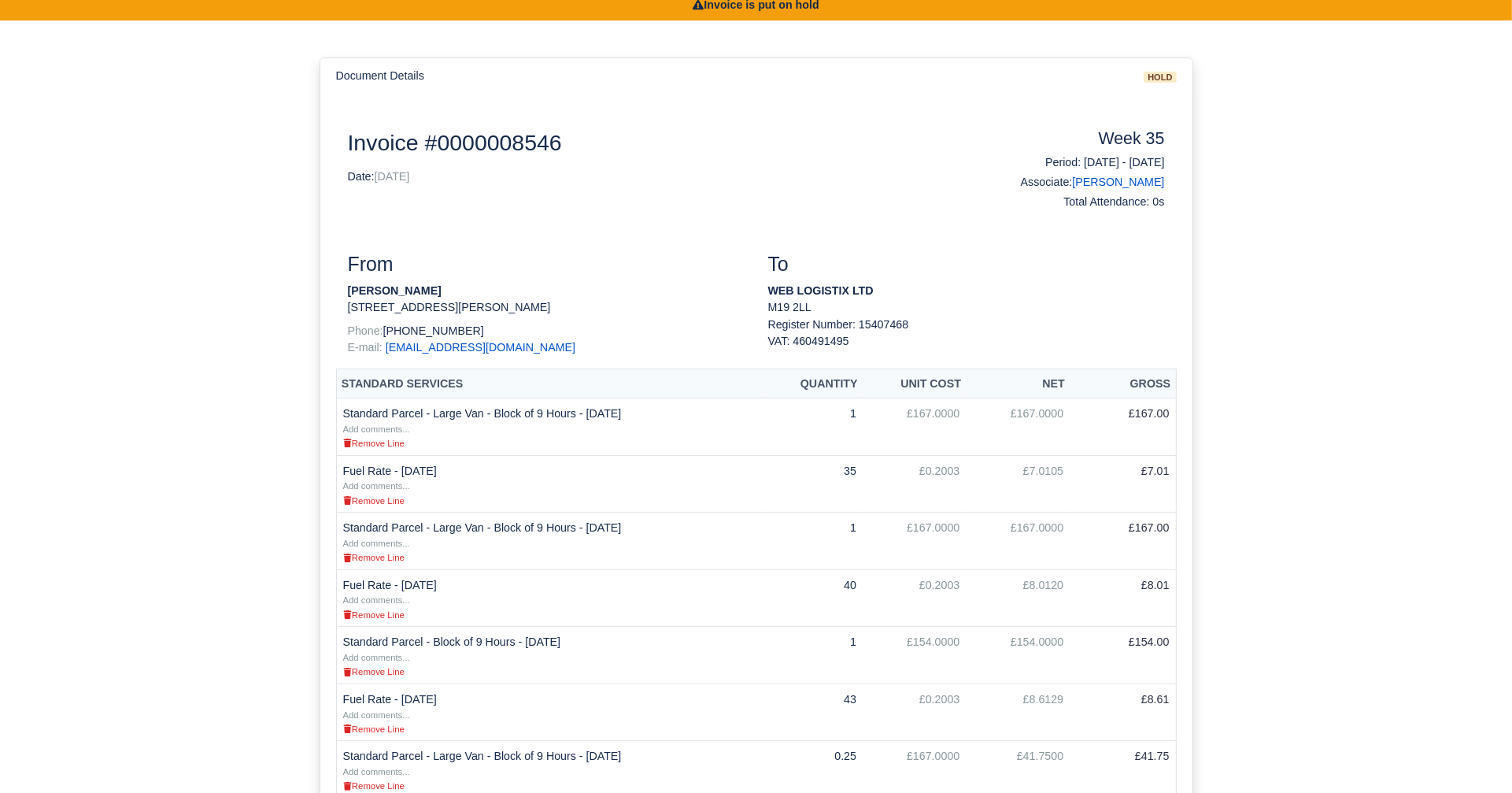
scroll to position [84, 0]
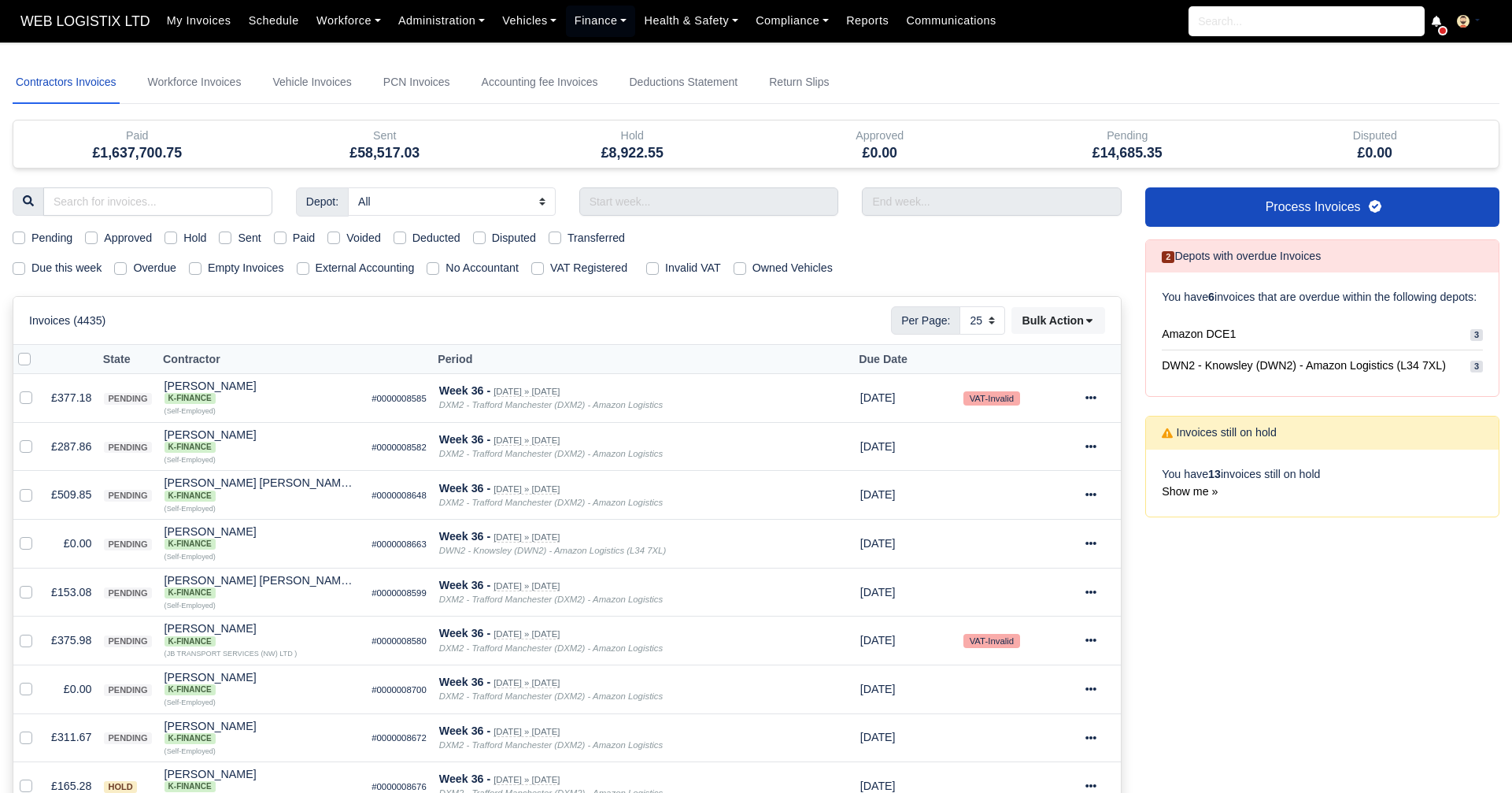
select select "25"
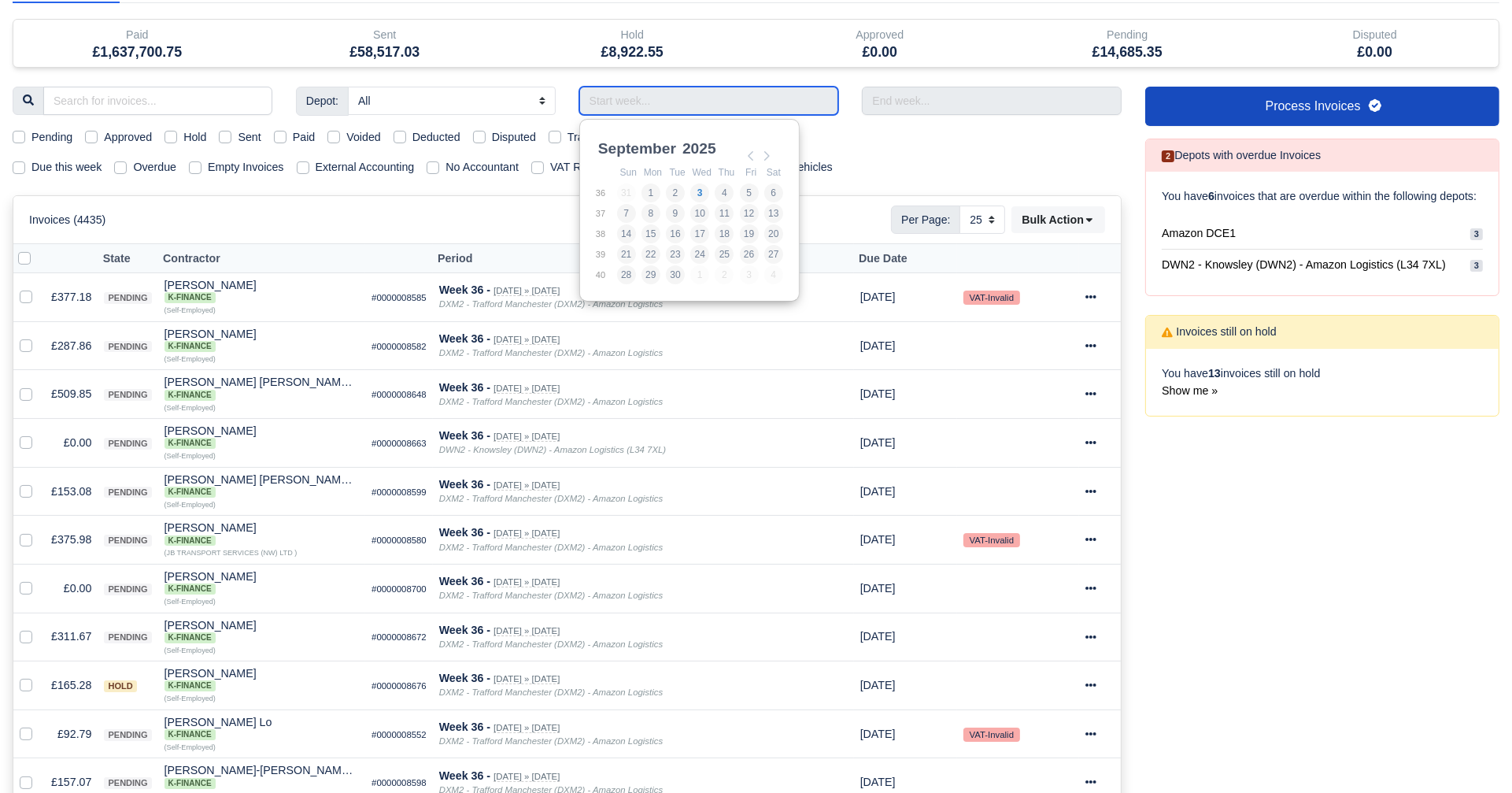
click at [700, 108] on input "Use the arrow keys to pick a date" at bounding box center [710, 101] width 260 height 29
type input "[DATE] - [DATE]"
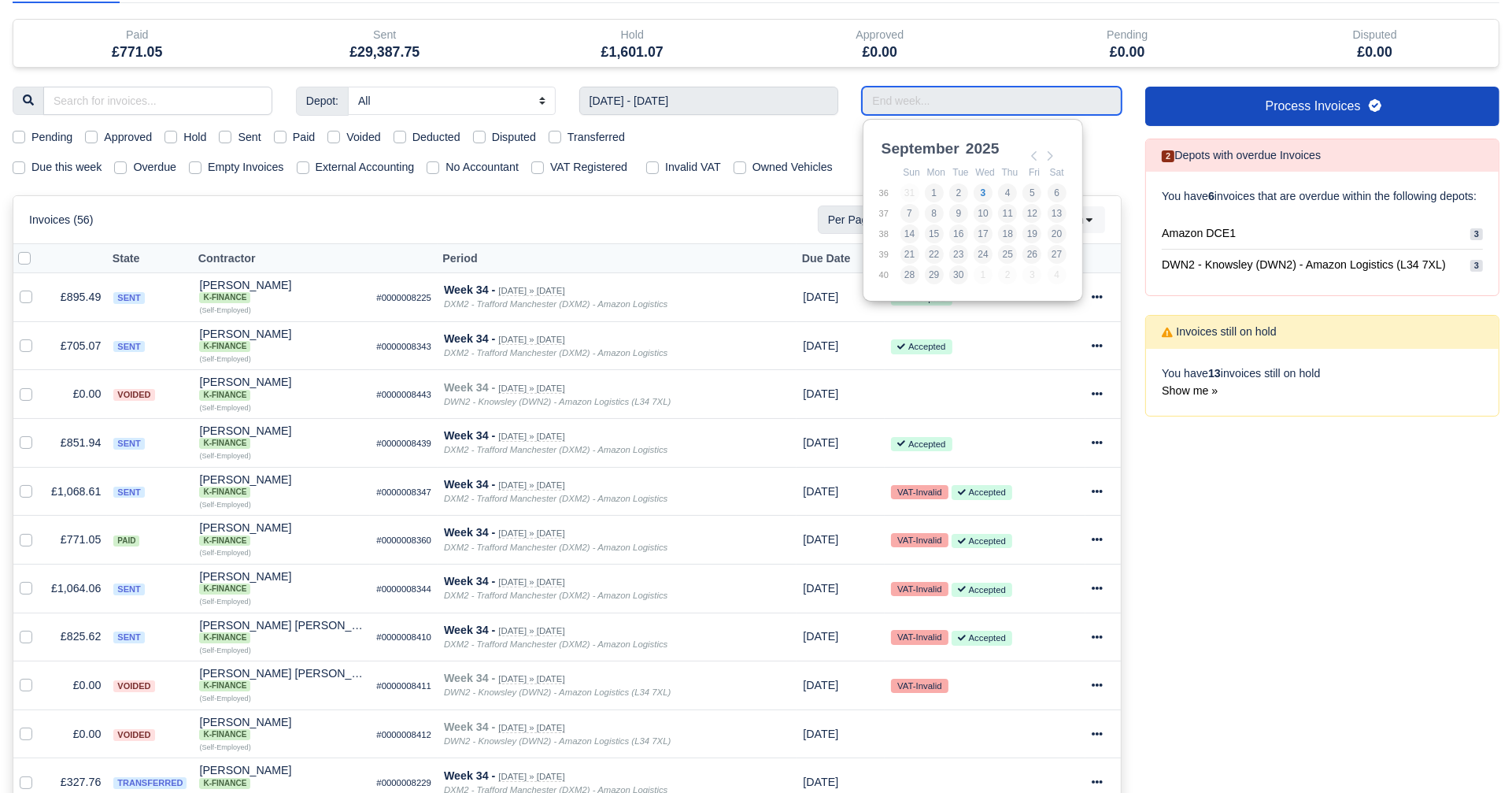
click at [907, 88] on input "Use the arrow keys to pick a date" at bounding box center [992, 101] width 260 height 29
type input "[DATE] - [DATE]"
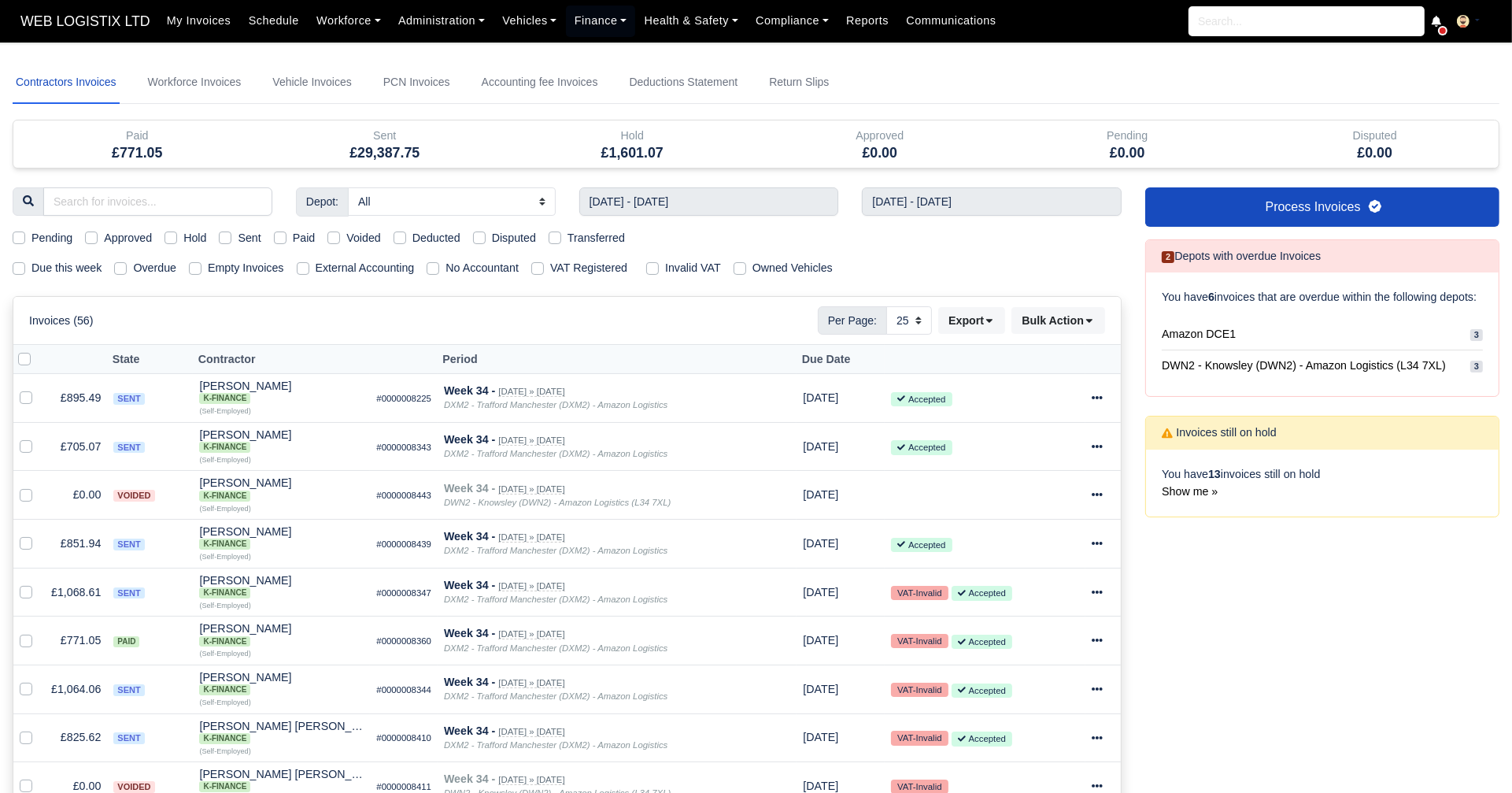
click at [171, 243] on div "Hold" at bounding box center [185, 238] width 41 height 18
click at [183, 239] on label "Hold" at bounding box center [195, 238] width 23 height 18
click at [171, 239] on input "Hold" at bounding box center [171, 235] width 13 height 13
checkbox input "true"
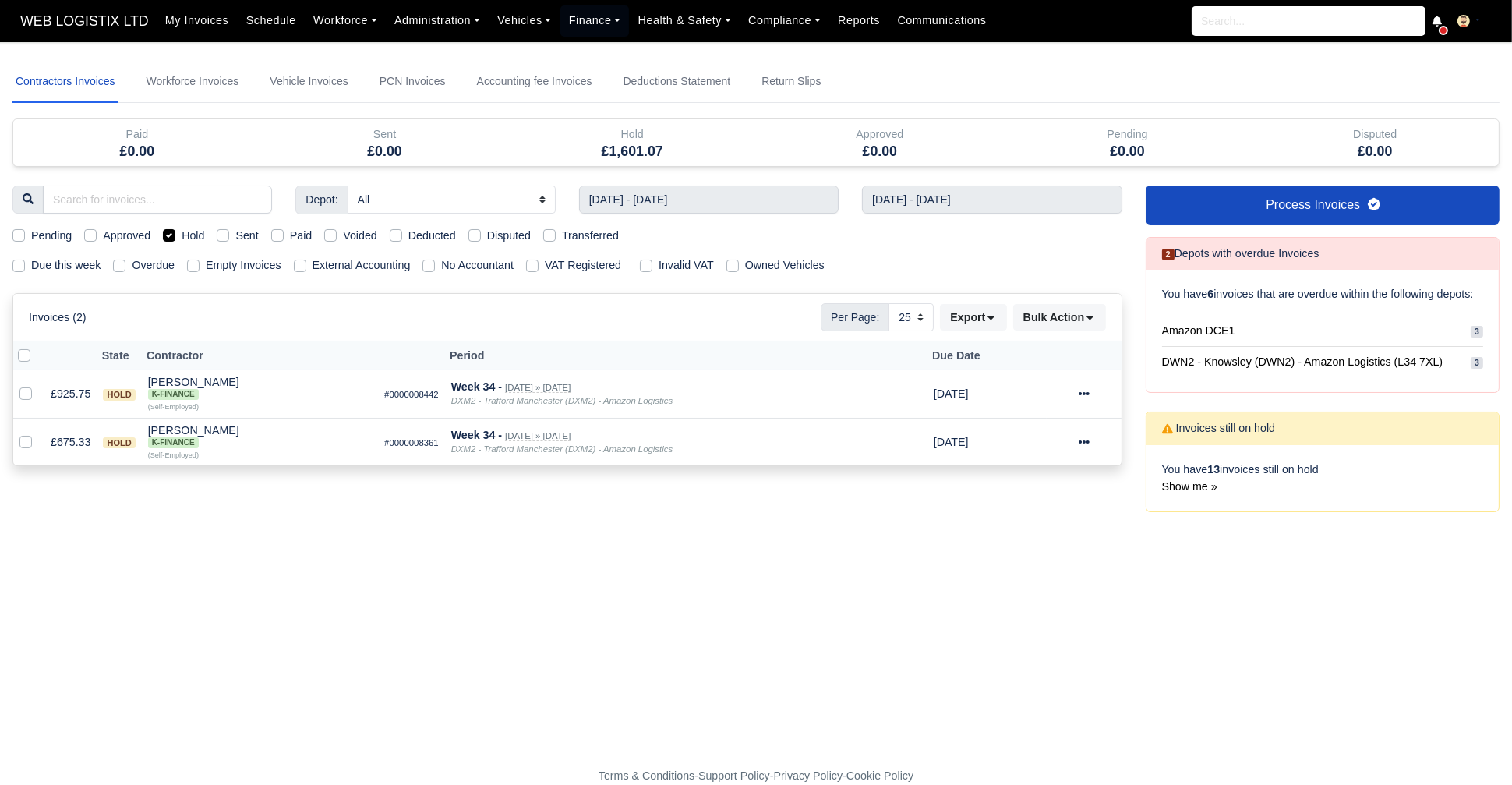
click at [182, 234] on label "Hold" at bounding box center [193, 235] width 23 height 18
click at [167, 234] on input "Hold" at bounding box center [169, 233] width 13 height 13
checkbox input "false"
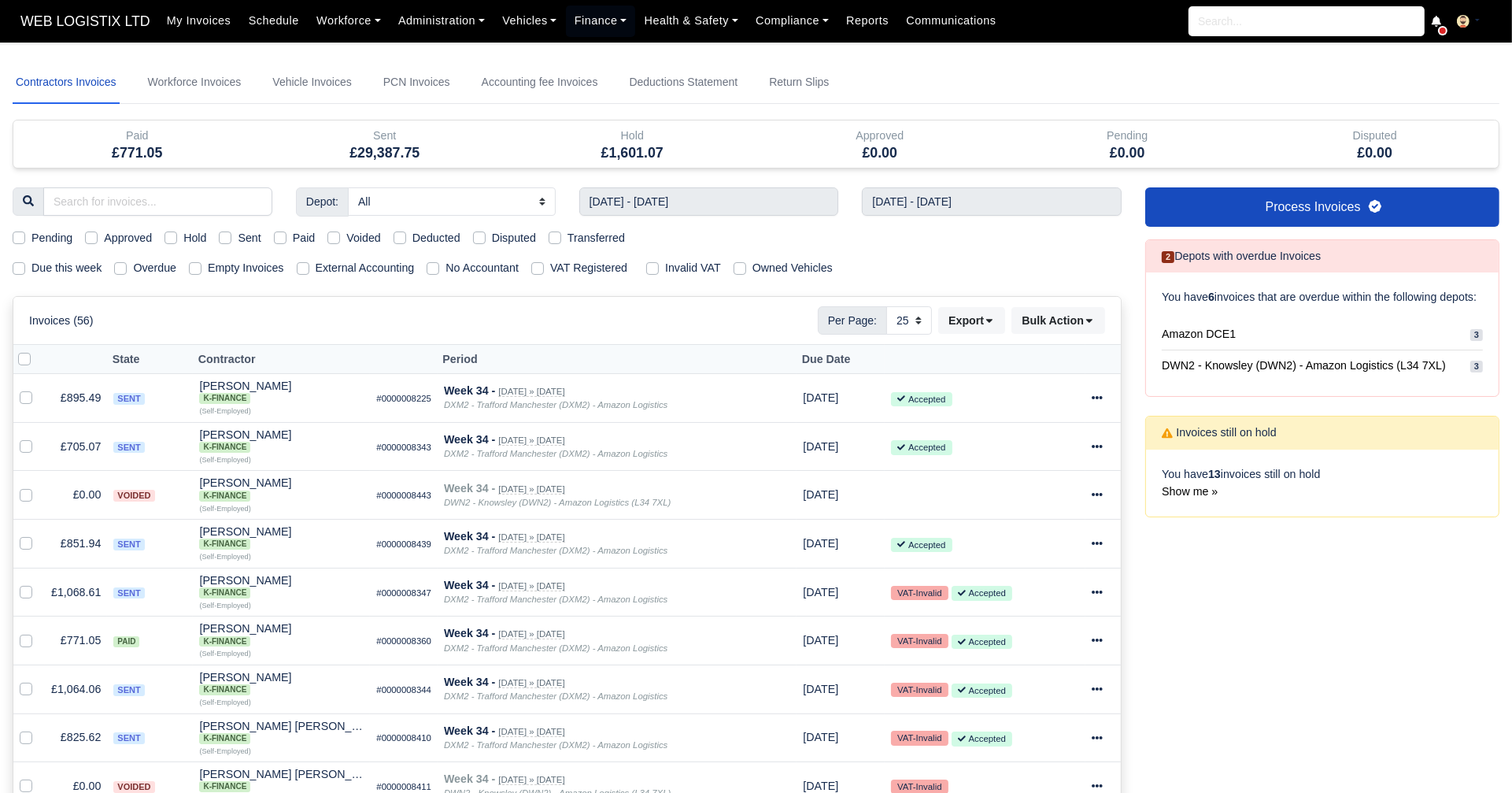
click at [238, 239] on label "Sent" at bounding box center [249, 238] width 23 height 18
click at [229, 239] on input "Sent" at bounding box center [225, 235] width 13 height 13
checkbox input "true"
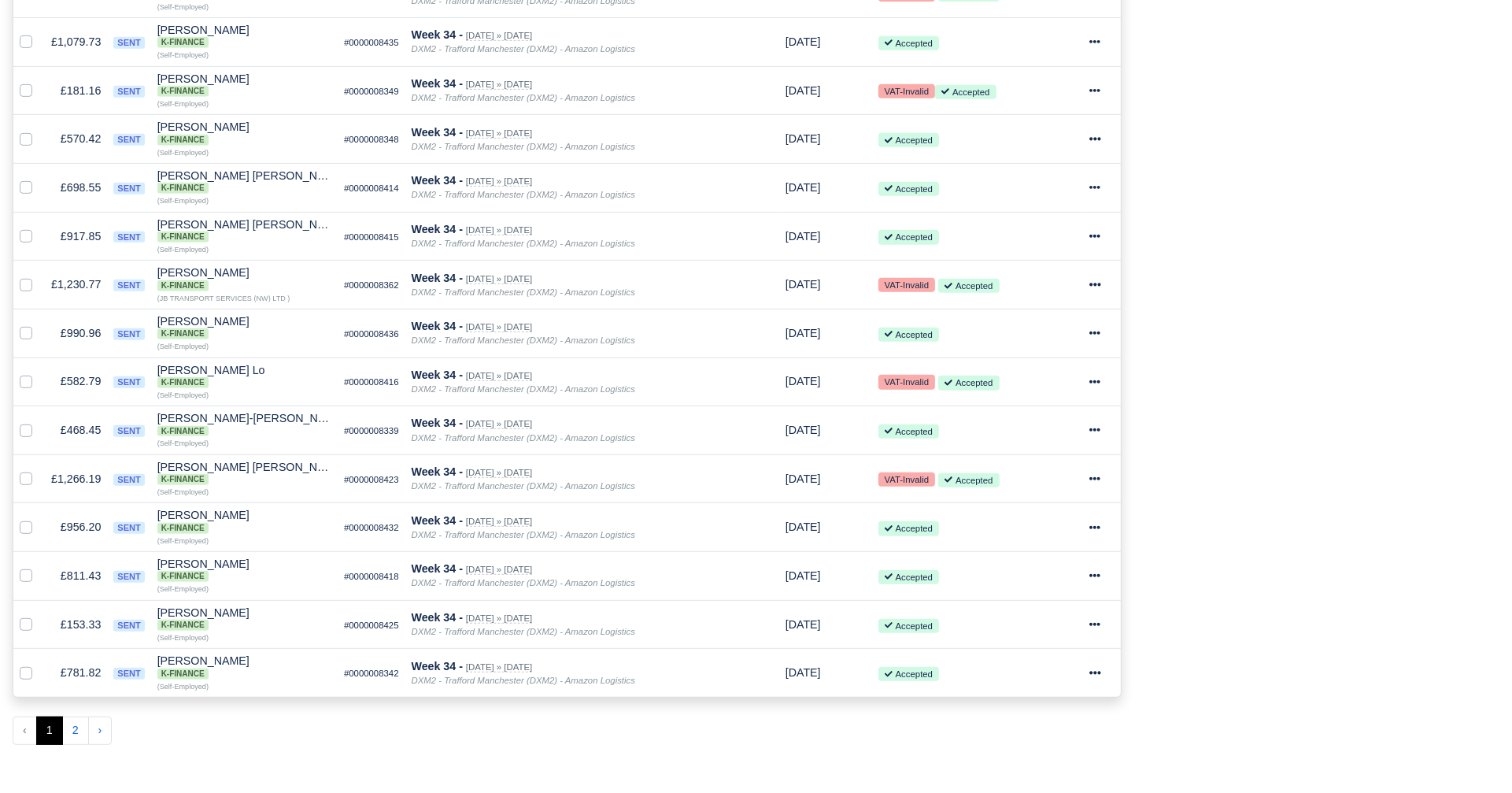
scroll to position [893, 0]
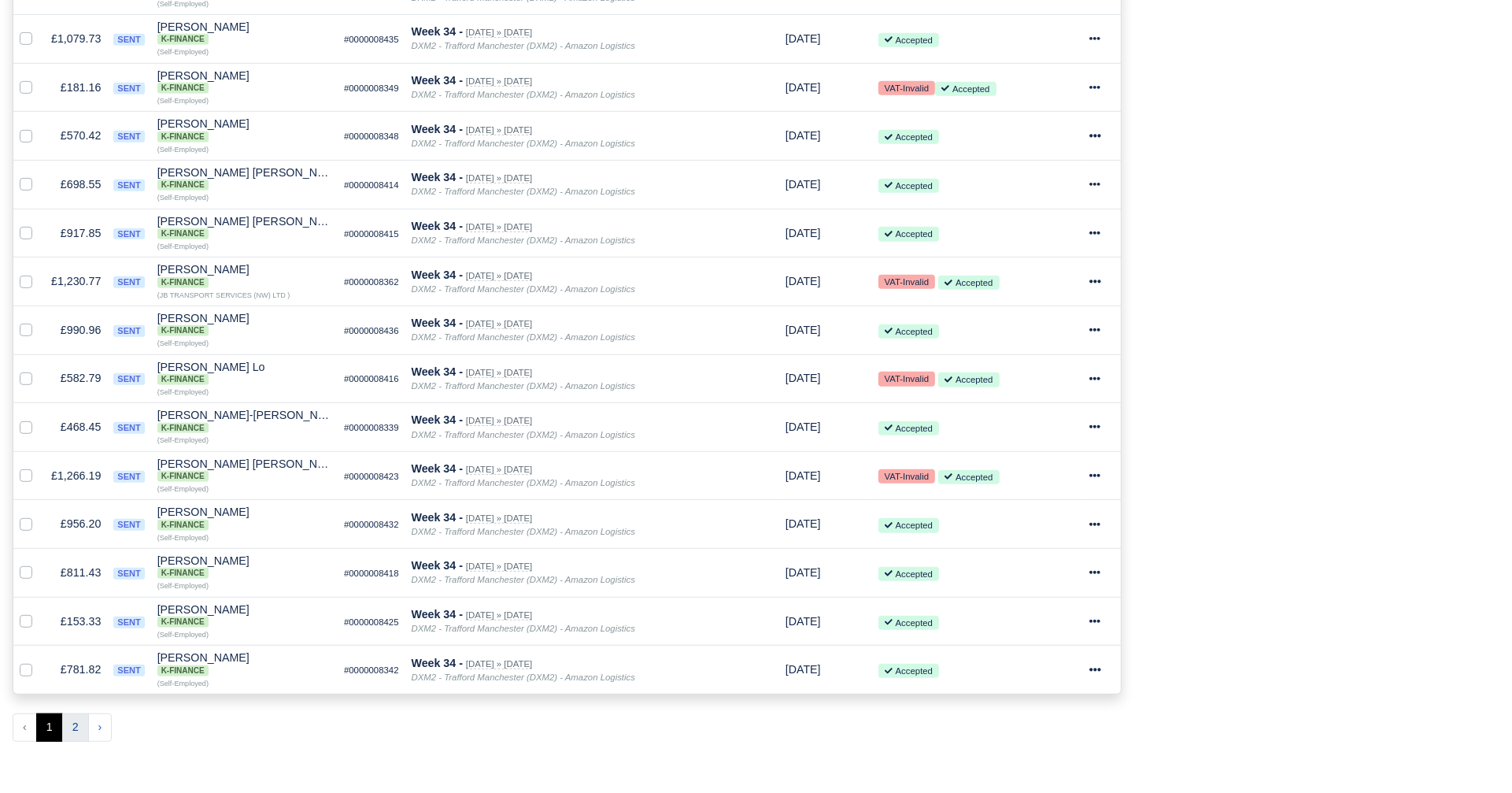
click at [80, 713] on button "2" at bounding box center [76, 728] width 27 height 29
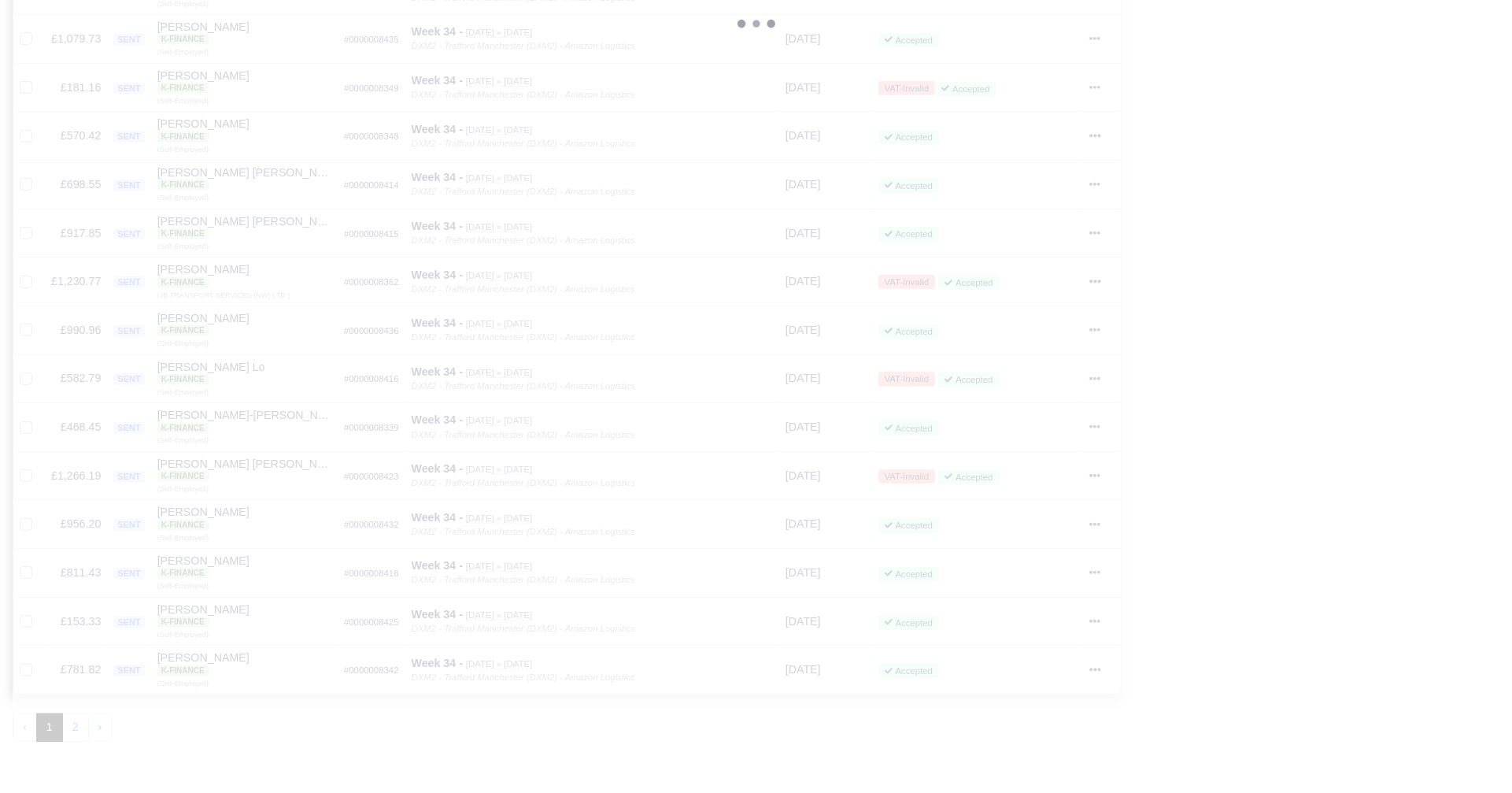
scroll to position [211, 0]
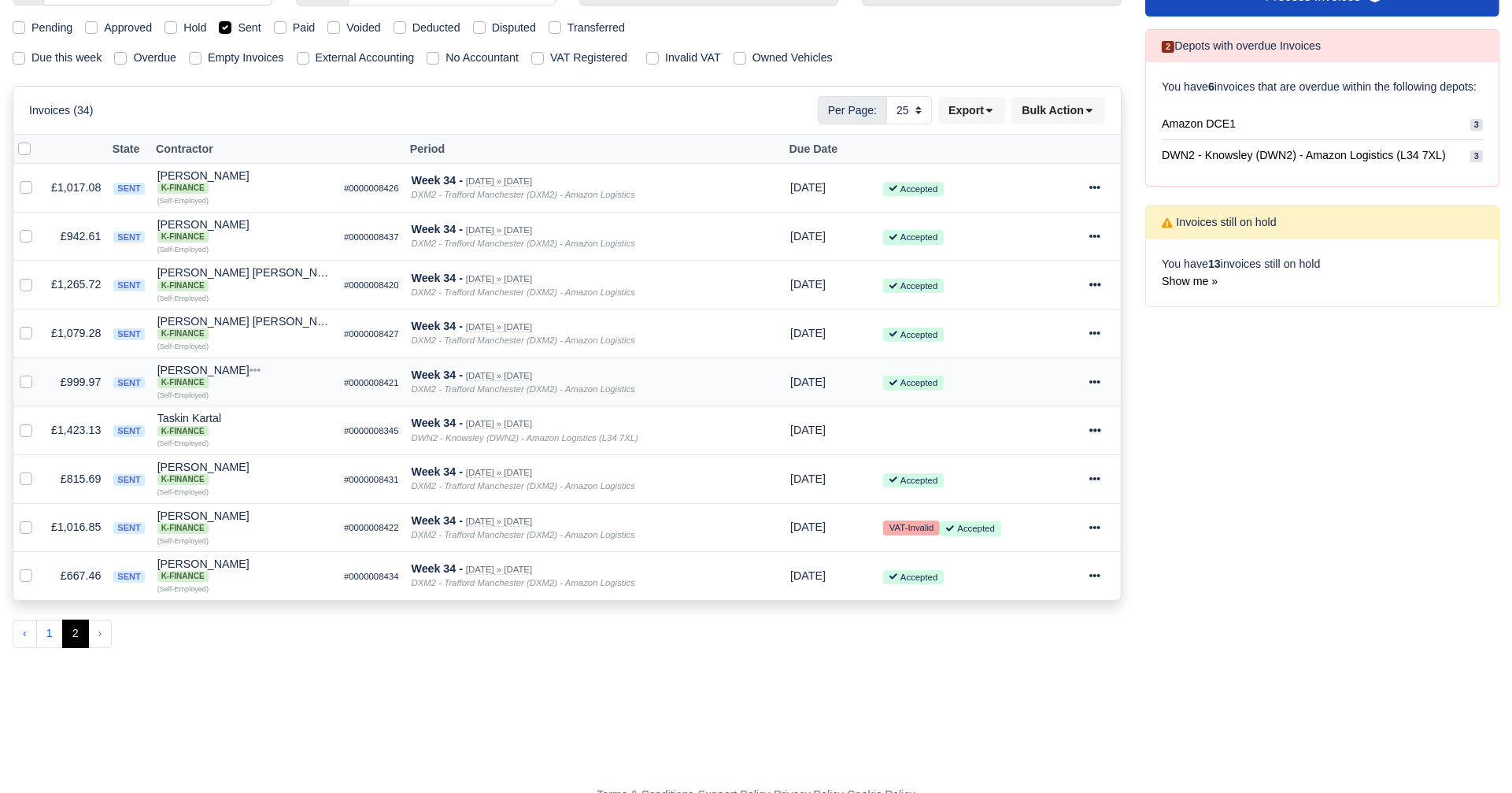
click at [1099, 373] on div at bounding box center [1102, 382] width 26 height 18
click at [1040, 614] on link "Print" at bounding box center [1044, 626] width 140 height 25
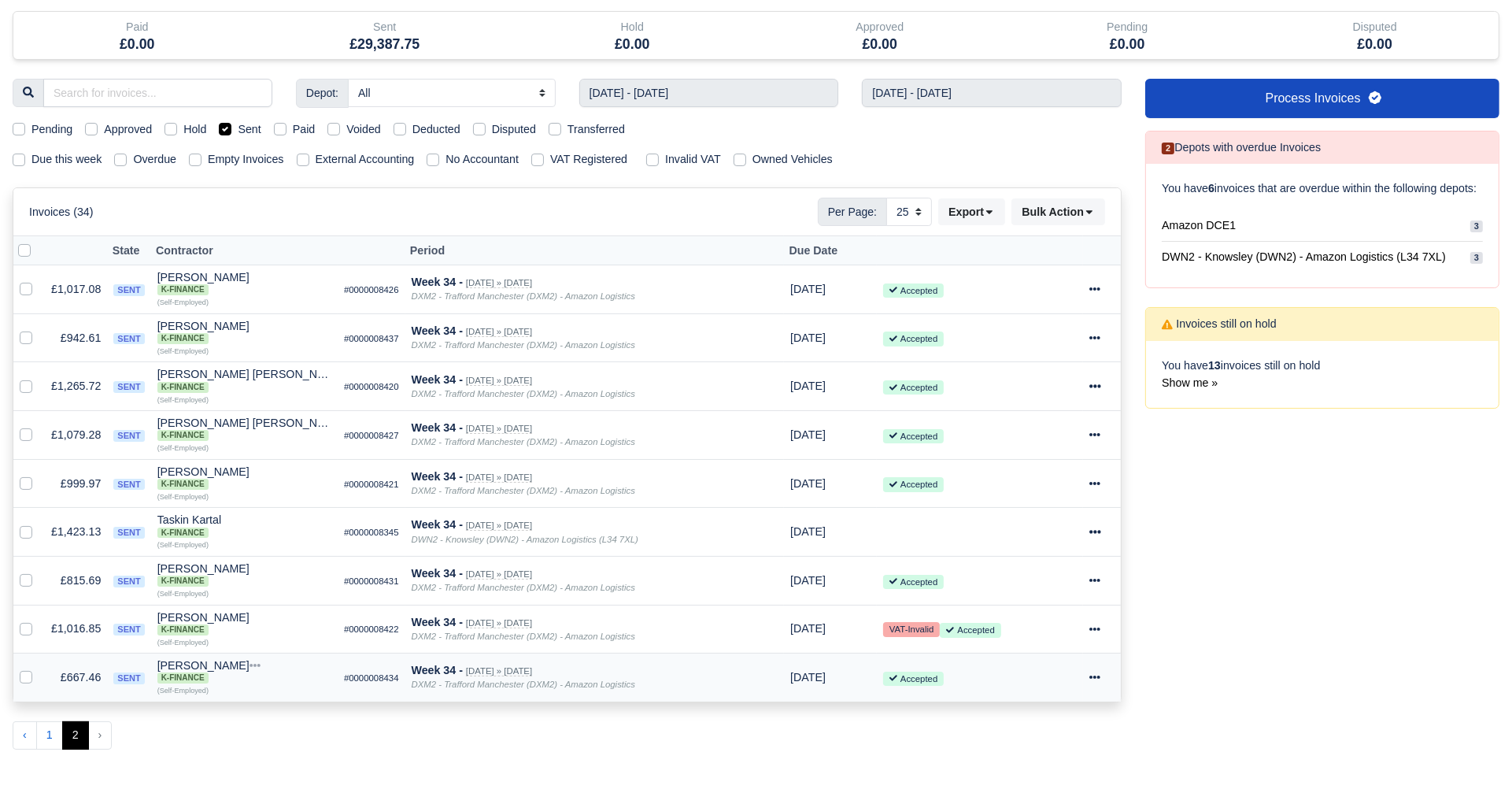
scroll to position [108, 0]
click at [238, 128] on label "Sent" at bounding box center [249, 130] width 23 height 18
click at [226, 128] on input "Sent" at bounding box center [225, 128] width 13 height 13
checkbox input "false"
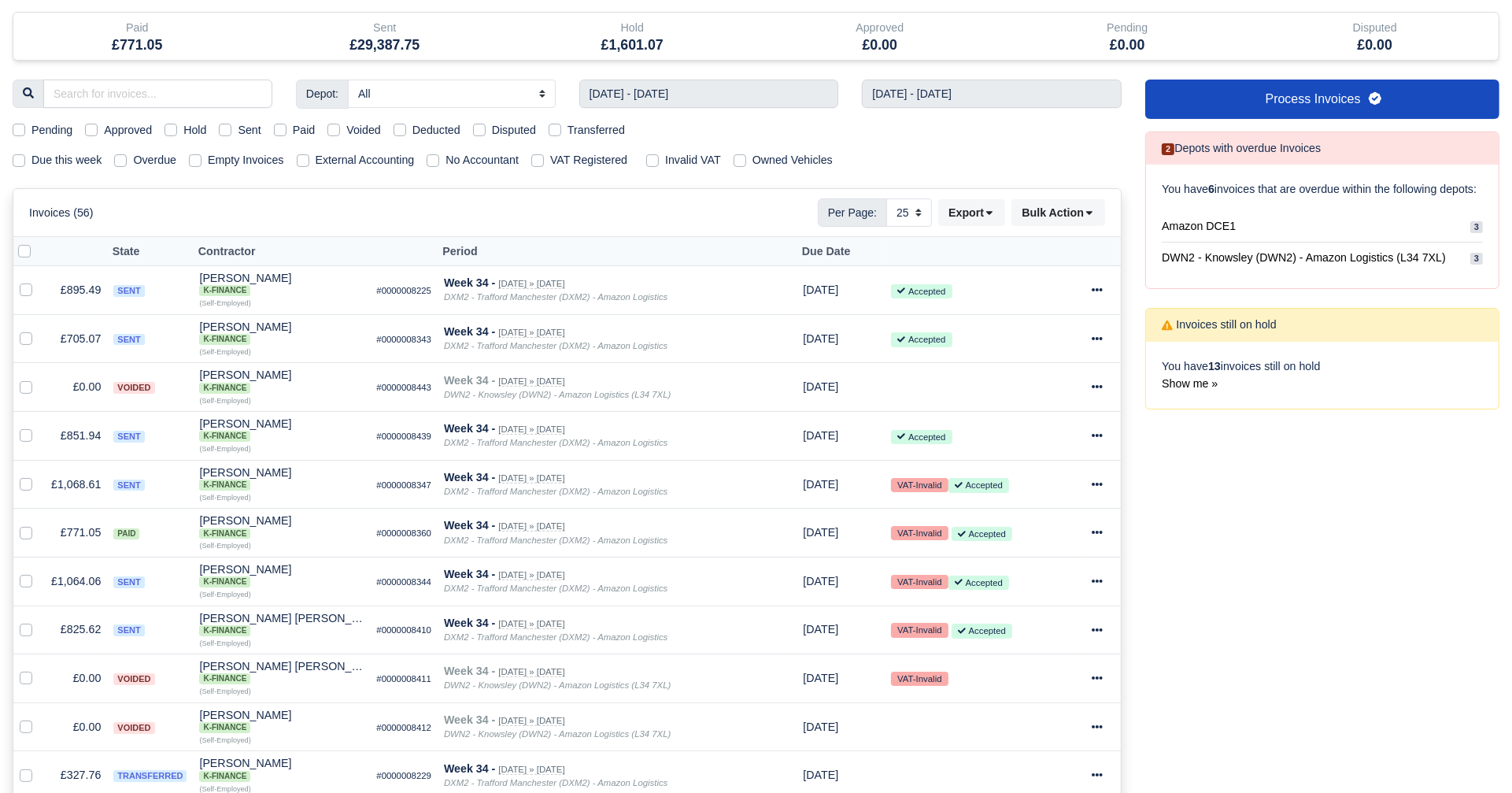
click at [293, 129] on label "Paid" at bounding box center [304, 130] width 23 height 18
click at [280, 129] on input "Paid" at bounding box center [281, 128] width 13 height 13
checkbox input "true"
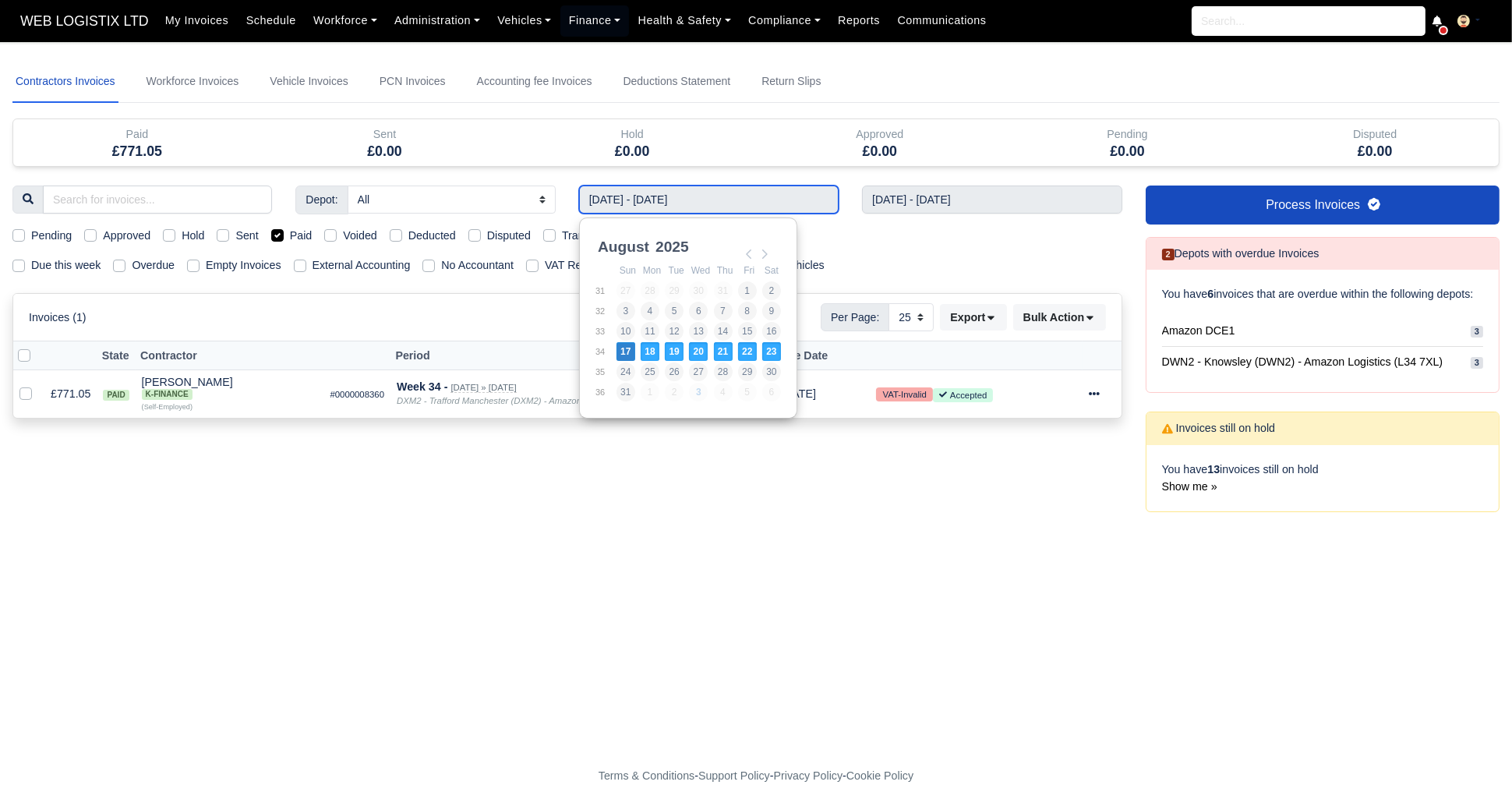
click at [634, 204] on input "[DATE] - [DATE]" at bounding box center [708, 200] width 260 height 28
type input "[DATE] - [DATE]"
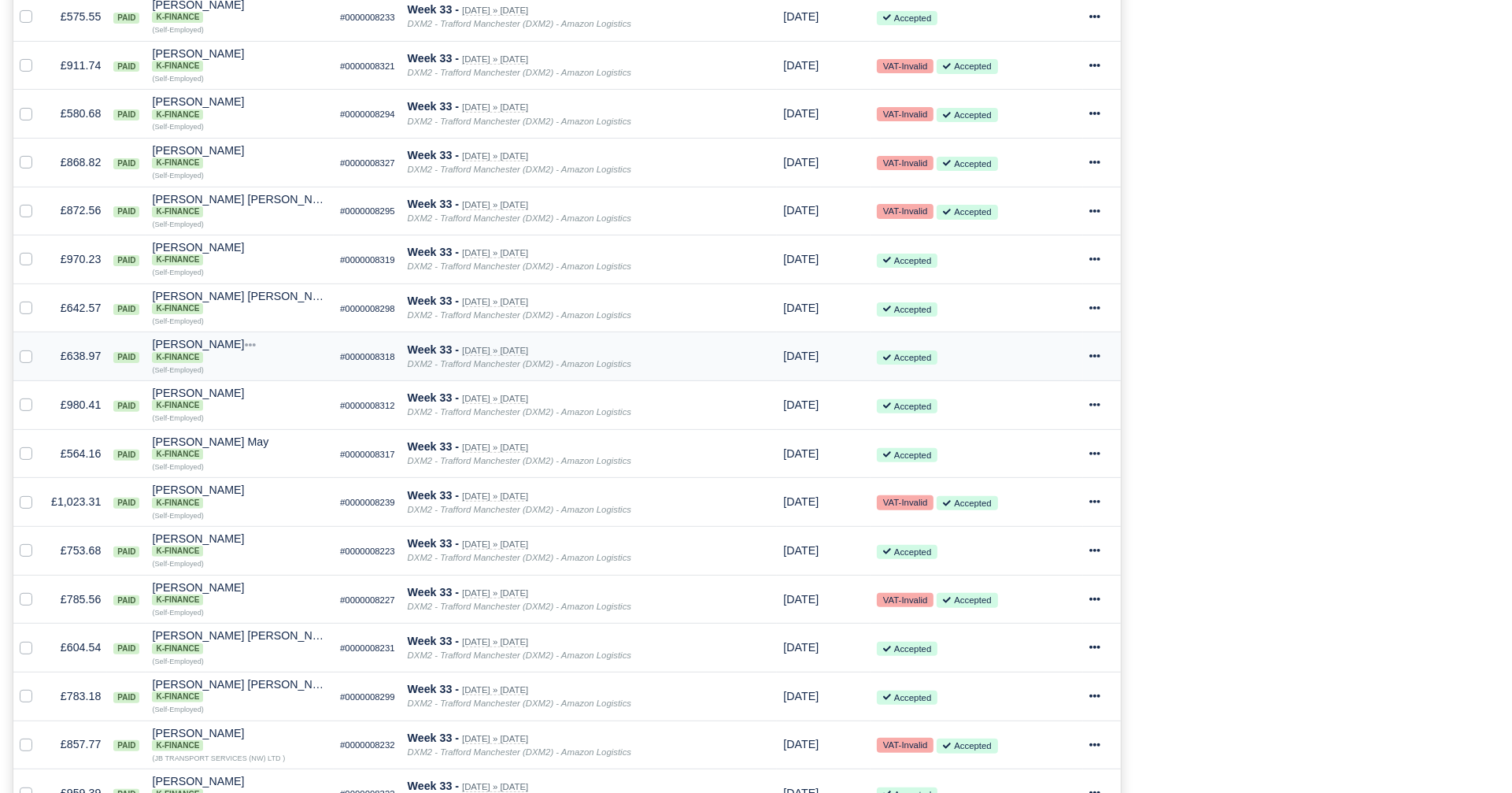
scroll to position [529, 0]
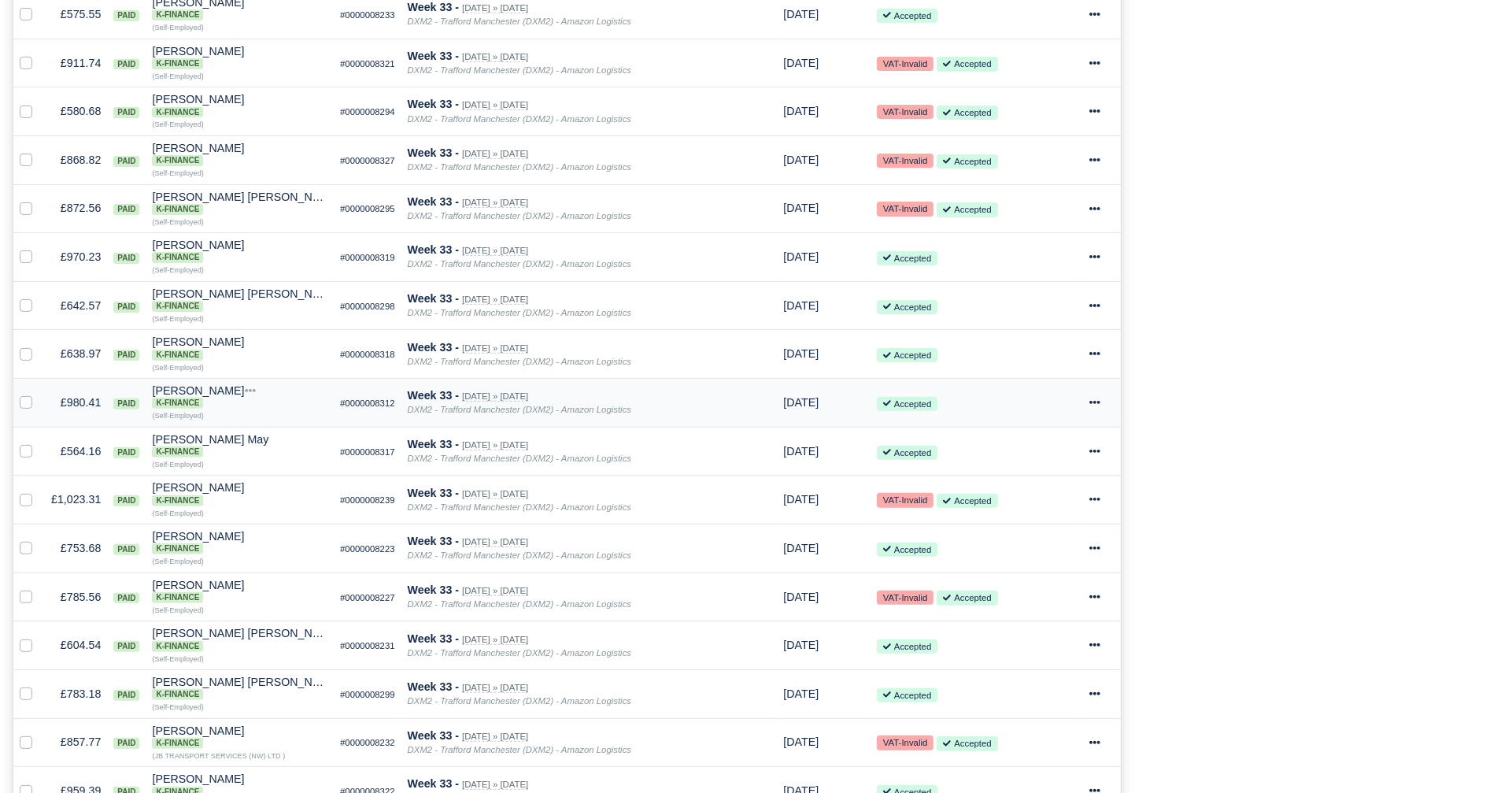
click at [1090, 397] on icon at bounding box center [1095, 403] width 11 height 11
click at [1342, 451] on div "Process Invoices 2 Depots with overdue Invoices You have 6 invoices that are ov…" at bounding box center [1323, 389] width 378 height 1460
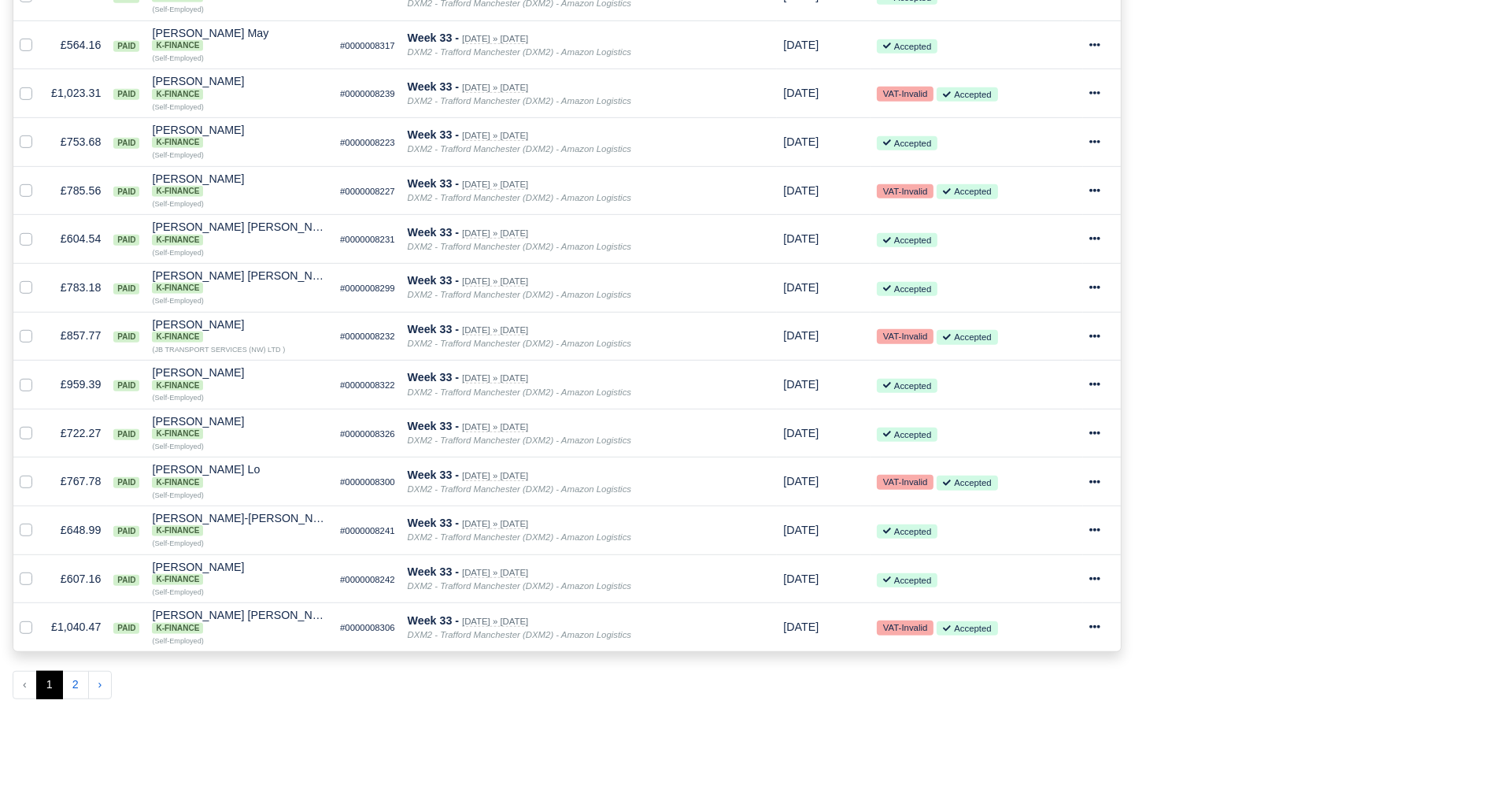
scroll to position [939, 0]
